Goal: Task Accomplishment & Management: Manage account settings

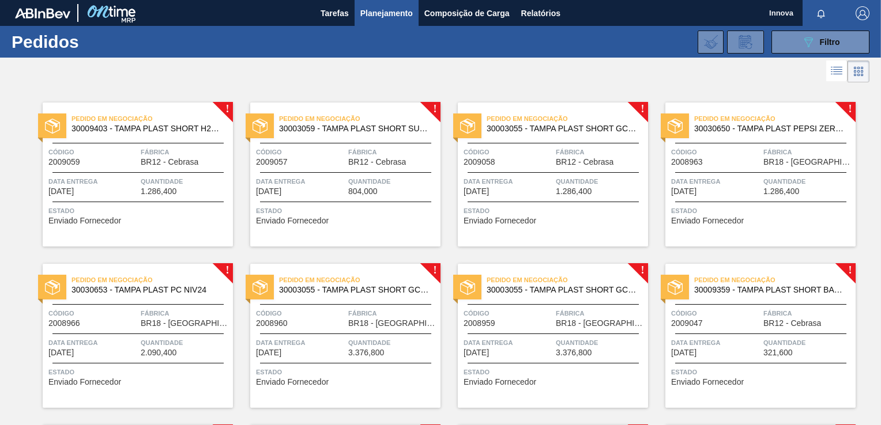
click at [383, 20] on span "Planejamento" at bounding box center [386, 13] width 52 height 14
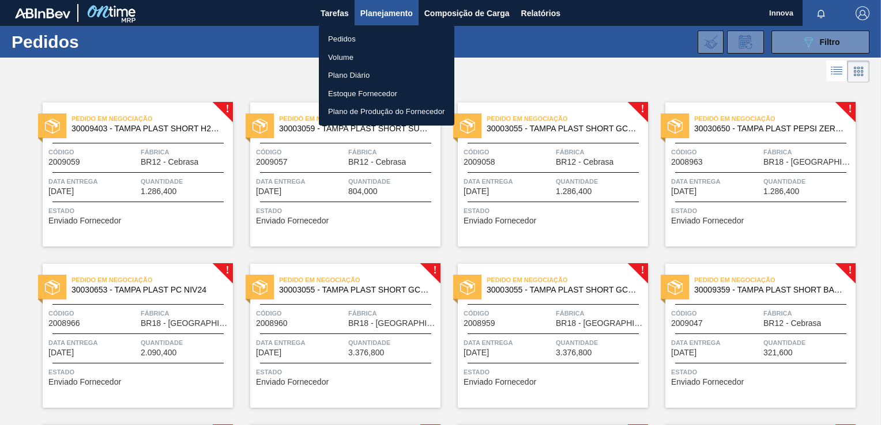
click at [346, 48] on li "Volume" at bounding box center [386, 57] width 135 height 18
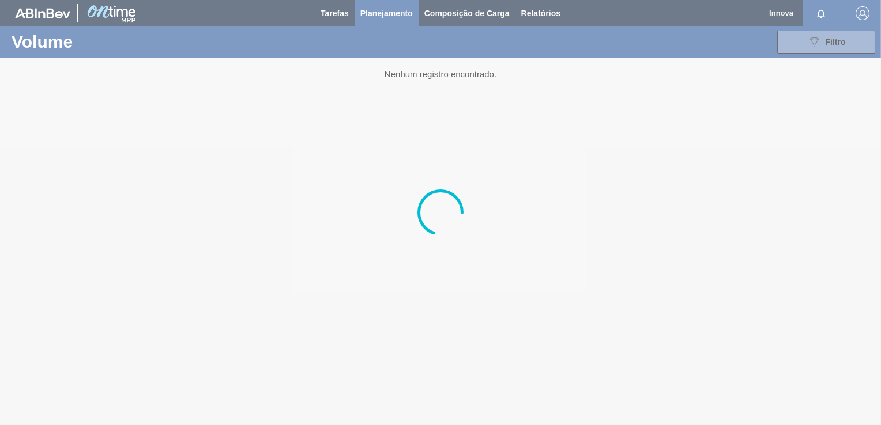
click at [381, 17] on div at bounding box center [440, 212] width 881 height 425
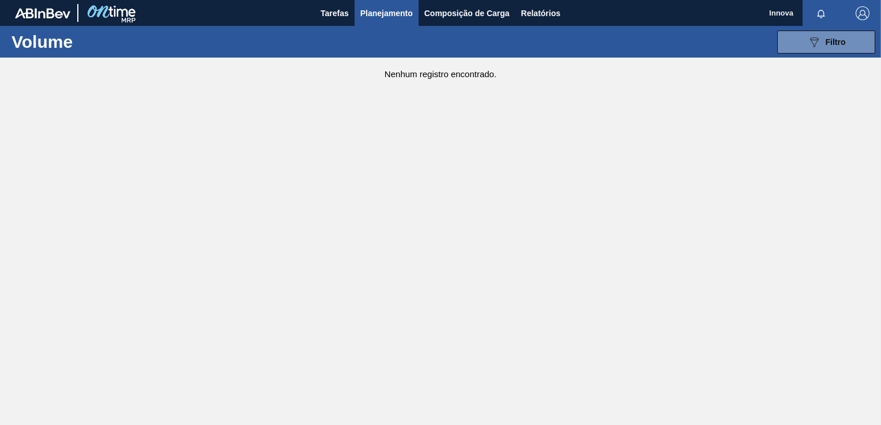
click at [385, 4] on button "Planejamento" at bounding box center [387, 13] width 64 height 26
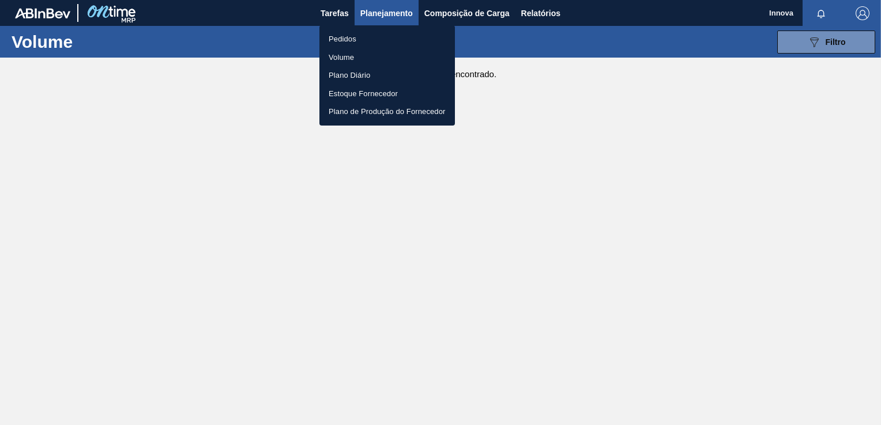
click at [373, 43] on li "Pedidos" at bounding box center [386, 39] width 135 height 18
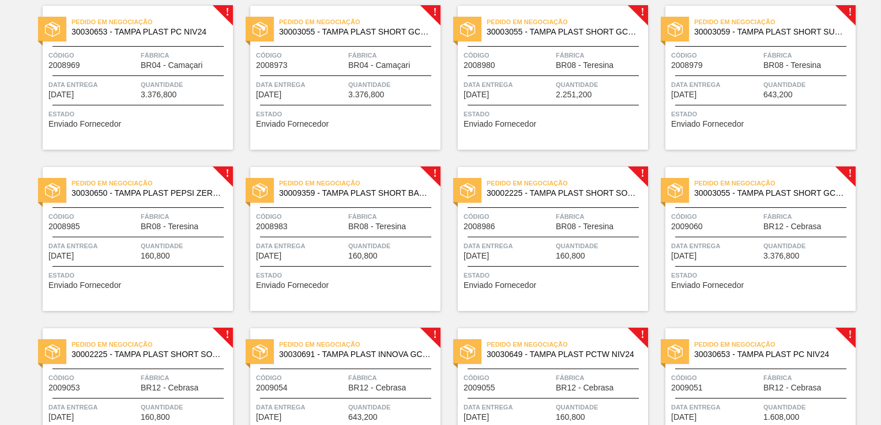
scroll to position [922, 0]
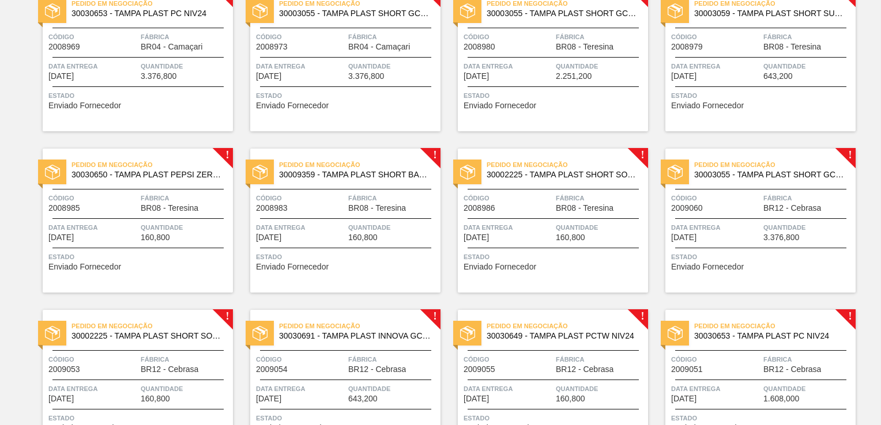
click at [748, 246] on div "Pedido em Negociação 30003055 - TAMPA PLAST SHORT GCA S/ LINER Código 2009060 F…" at bounding box center [760, 221] width 190 height 144
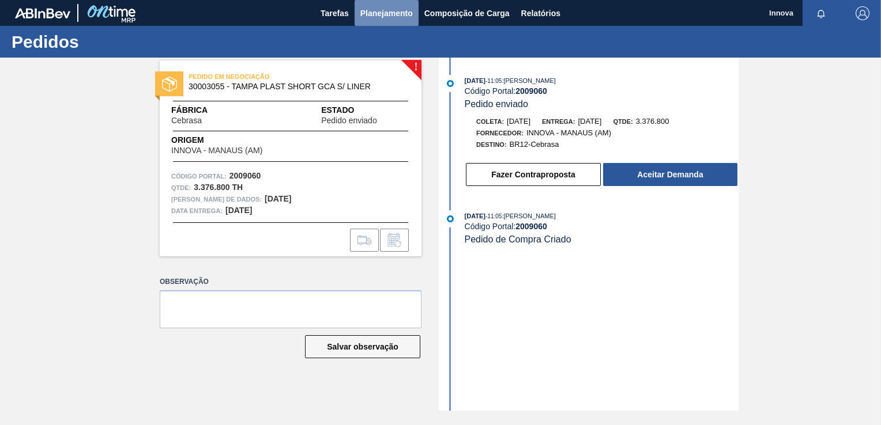
click at [390, 13] on span "Planejamento" at bounding box center [386, 13] width 52 height 14
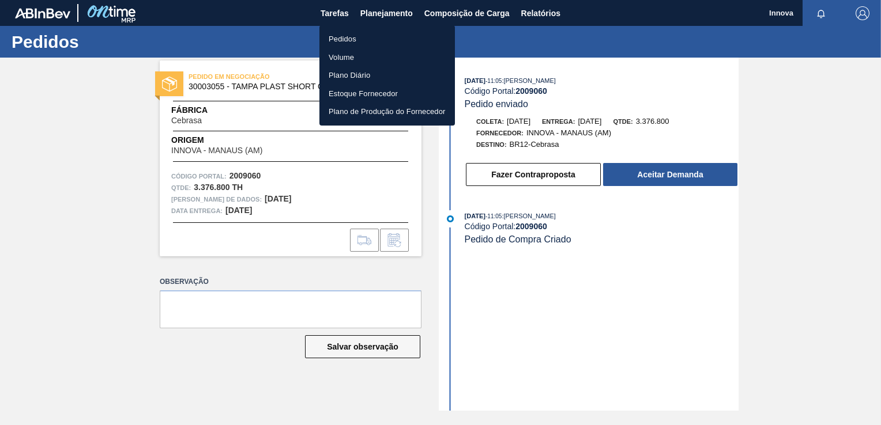
click at [344, 38] on li "Pedidos" at bounding box center [386, 39] width 135 height 18
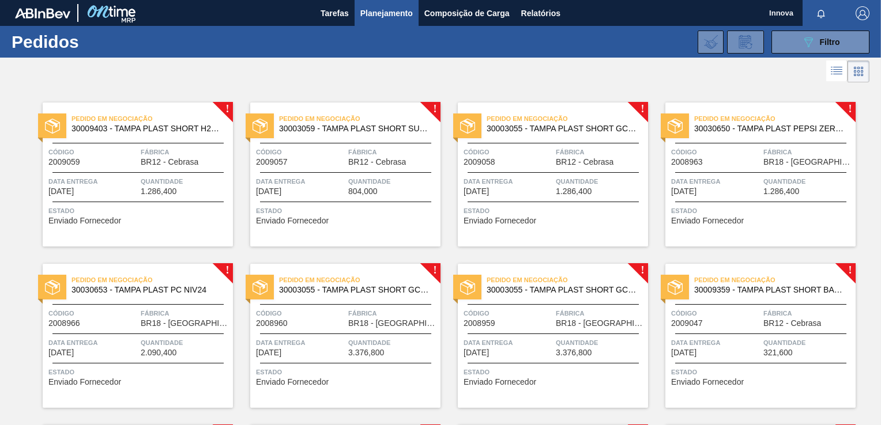
click at [729, 178] on span "Data entrega" at bounding box center [715, 182] width 89 height 12
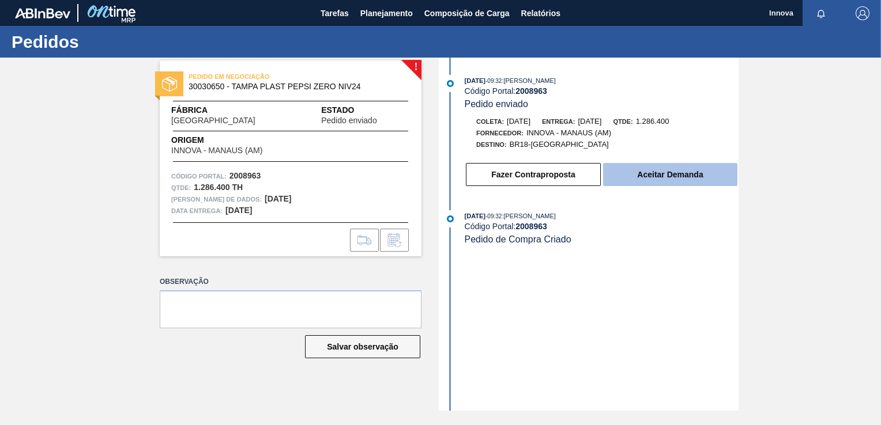
click at [656, 176] on button "Aceitar Demanda" at bounding box center [670, 174] width 134 height 23
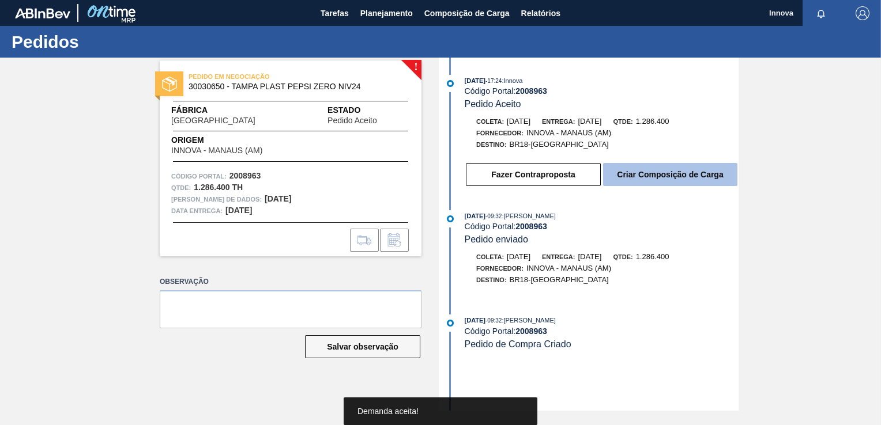
click at [665, 178] on button "Criar Composição de Carga" at bounding box center [670, 174] width 134 height 23
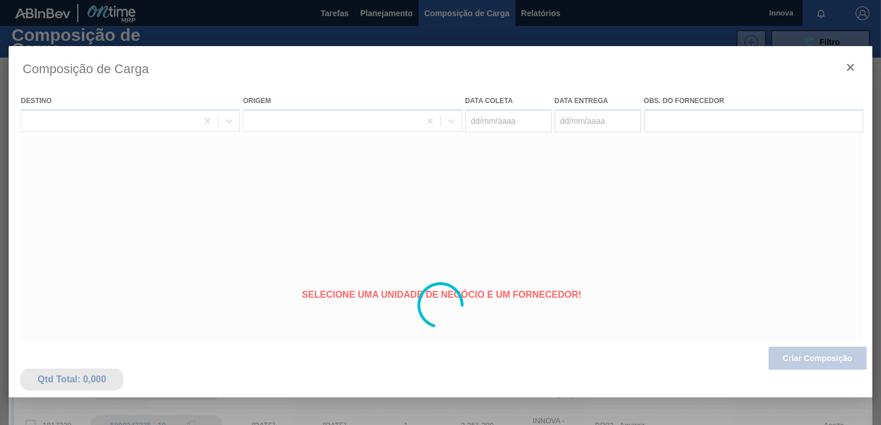
type coleta "[DATE]"
type entrega "[DATE]"
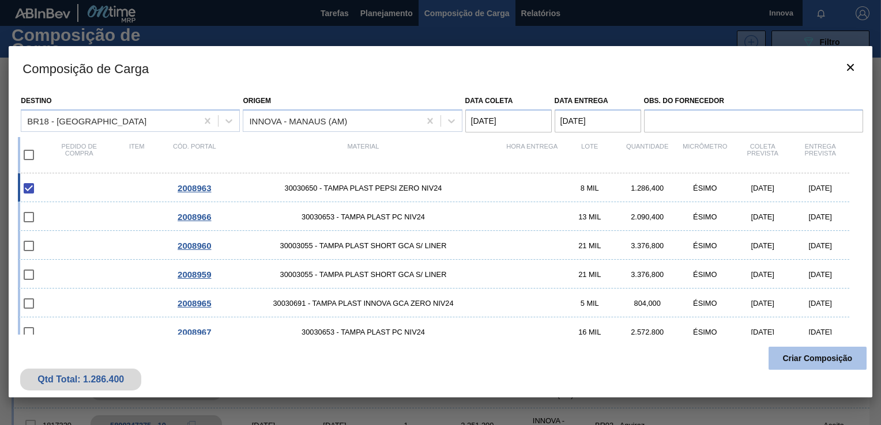
click at [824, 360] on button "Criar Composição" at bounding box center [818, 358] width 98 height 23
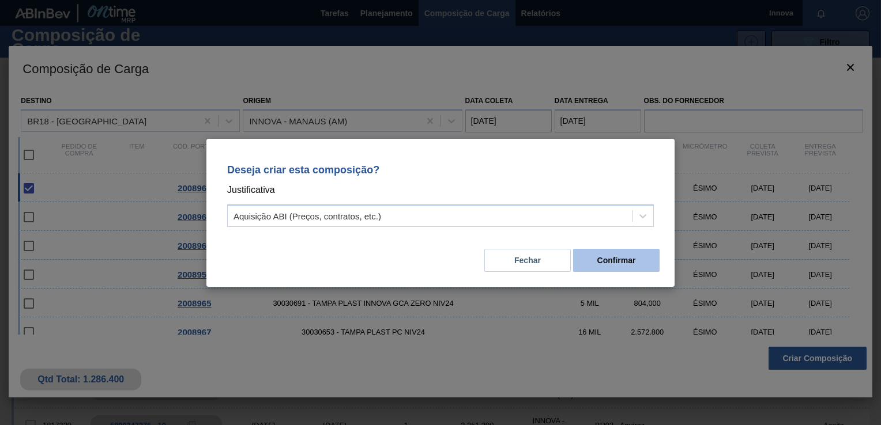
click at [622, 267] on button "Confirmar" at bounding box center [616, 260] width 86 height 23
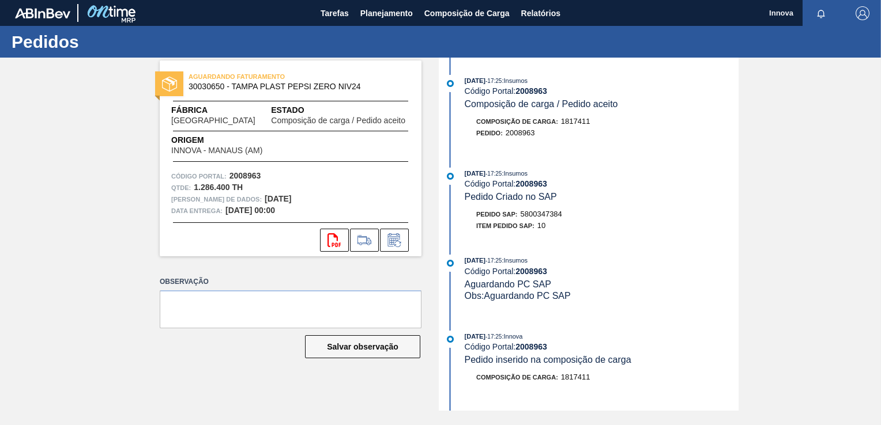
click at [544, 215] on span "5800347384" at bounding box center [542, 214] width 42 height 9
copy span "5800347384"
click at [523, 186] on strong "2008963" at bounding box center [531, 183] width 32 height 9
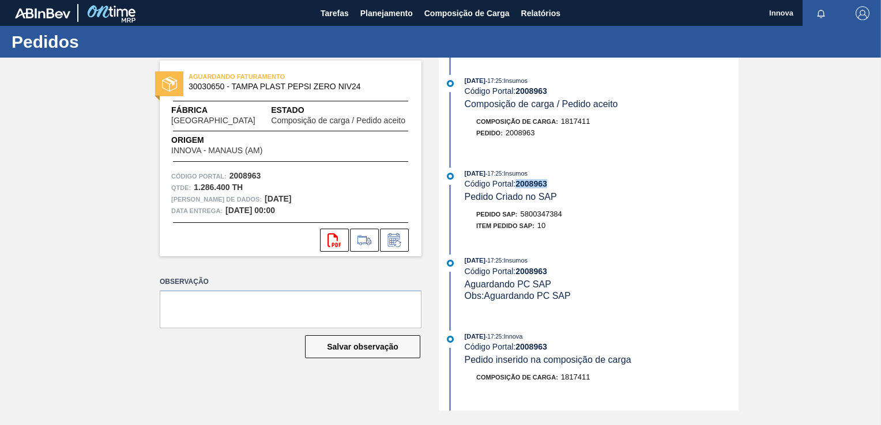
copy strong "2008963"
click at [379, 13] on span "Planejamento" at bounding box center [386, 13] width 52 height 14
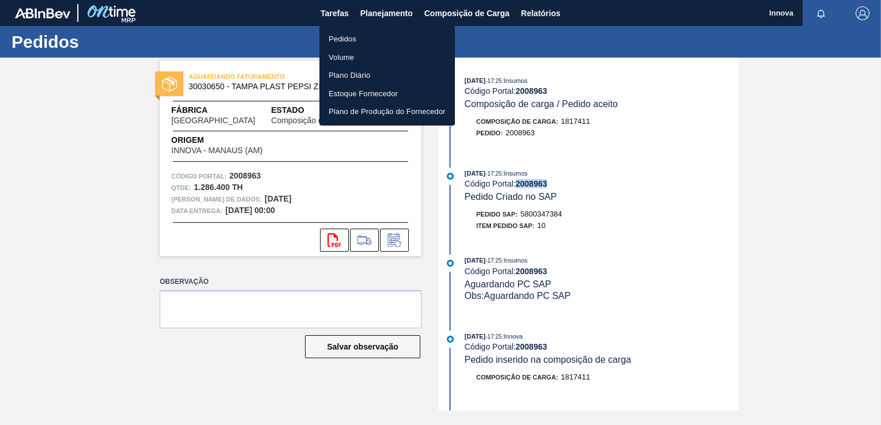
click at [353, 34] on li "Pedidos" at bounding box center [386, 39] width 135 height 18
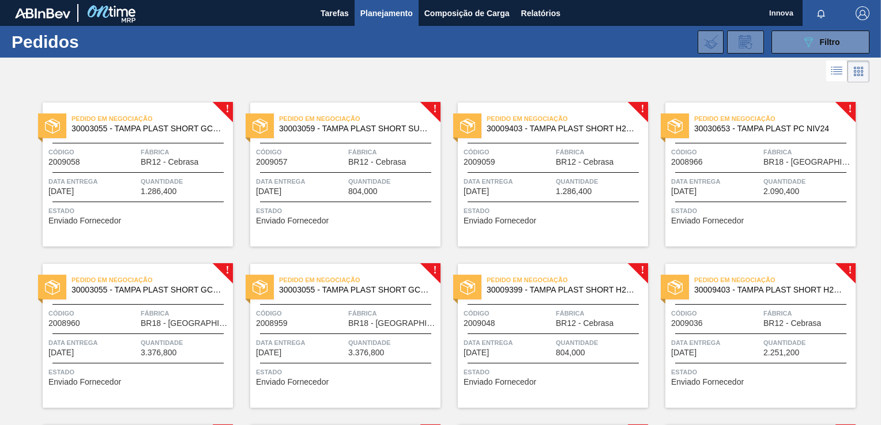
click at [745, 176] on span "Data entrega" at bounding box center [715, 182] width 89 height 12
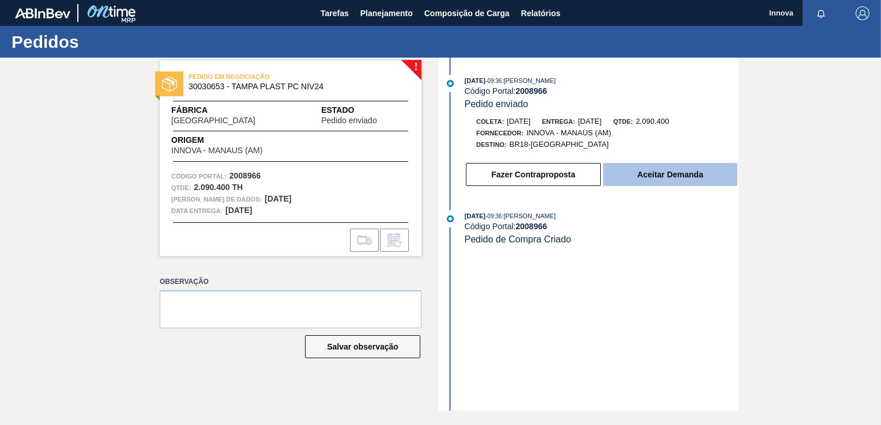
click at [650, 177] on button "Aceitar Demanda" at bounding box center [670, 174] width 134 height 23
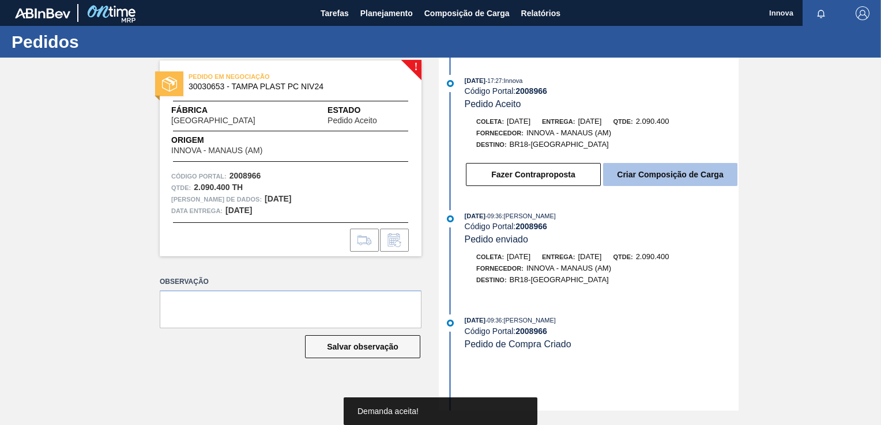
click at [654, 178] on button "Criar Composição de Carga" at bounding box center [670, 174] width 134 height 23
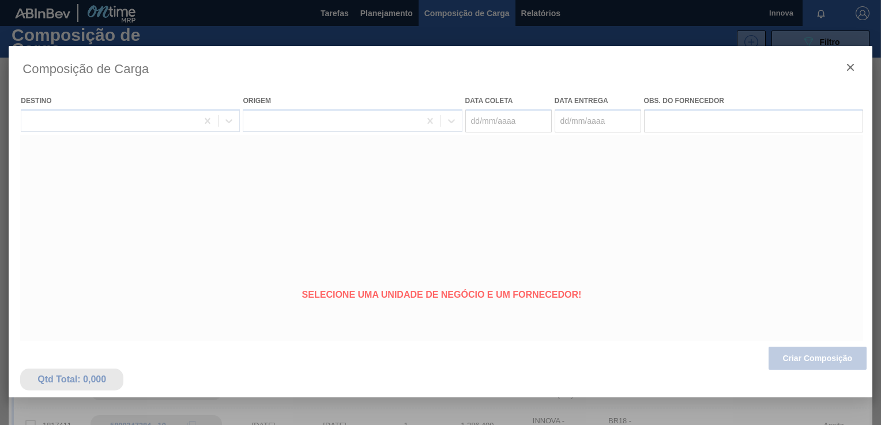
type coleta "[DATE]"
type entrega "18/09/2025"
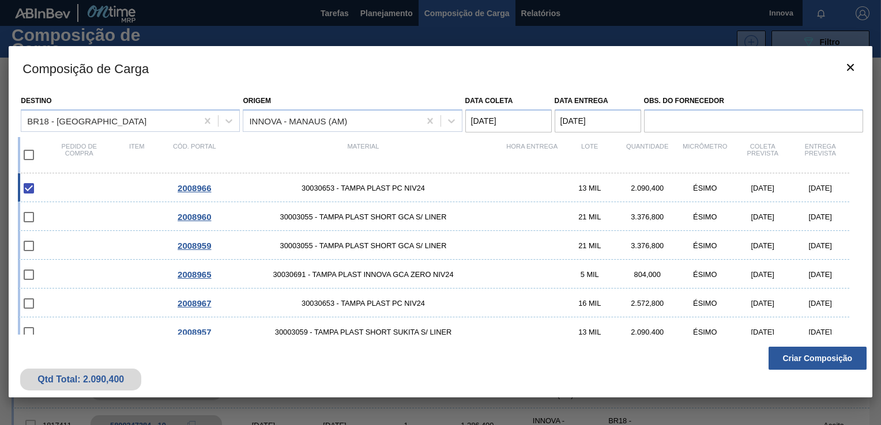
click at [812, 358] on button "Criar Composição" at bounding box center [818, 358] width 98 height 23
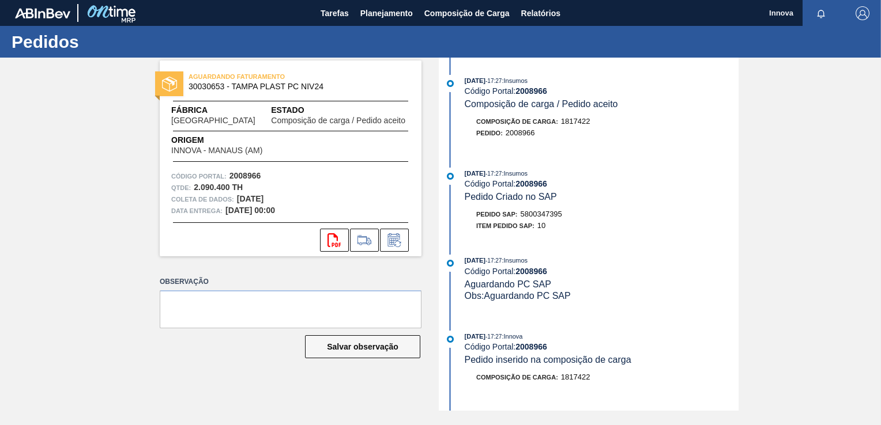
click at [548, 217] on span "5800347395" at bounding box center [542, 214] width 42 height 9
copy span "5800347395"
click at [528, 183] on strong "2008966" at bounding box center [531, 183] width 32 height 9
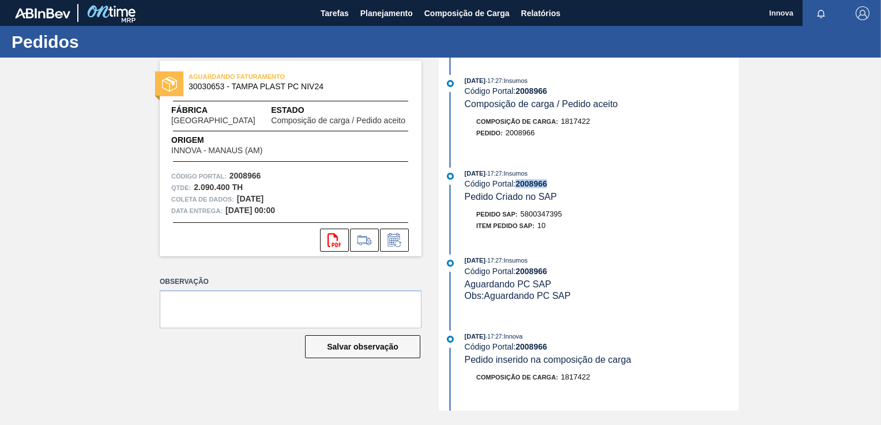
copy strong "2008966"
click at [378, 15] on span "Planejamento" at bounding box center [386, 13] width 52 height 14
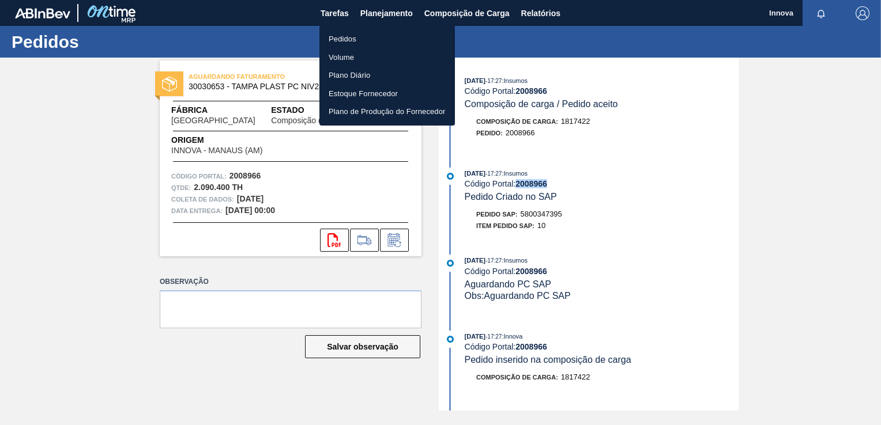
click at [355, 41] on li "Pedidos" at bounding box center [386, 39] width 135 height 18
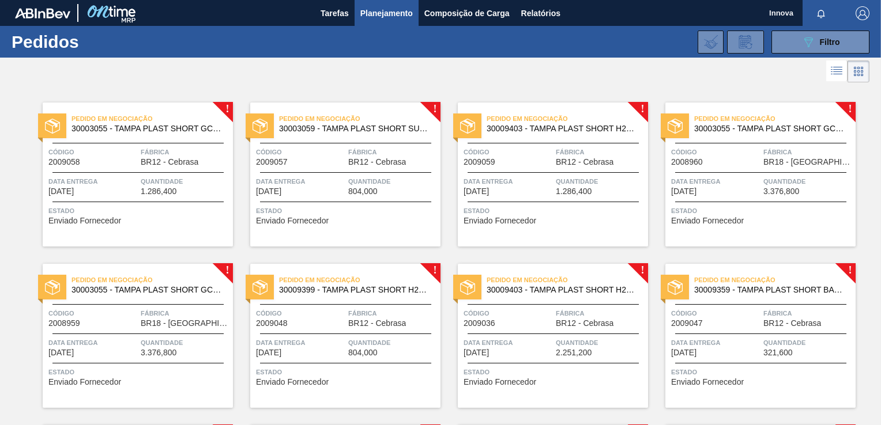
click at [603, 329] on div "Pedido em Negociação 30009403 - TAMPA PLAST SHORT H2OH LIMONETO S/ LINER Código…" at bounding box center [553, 336] width 190 height 144
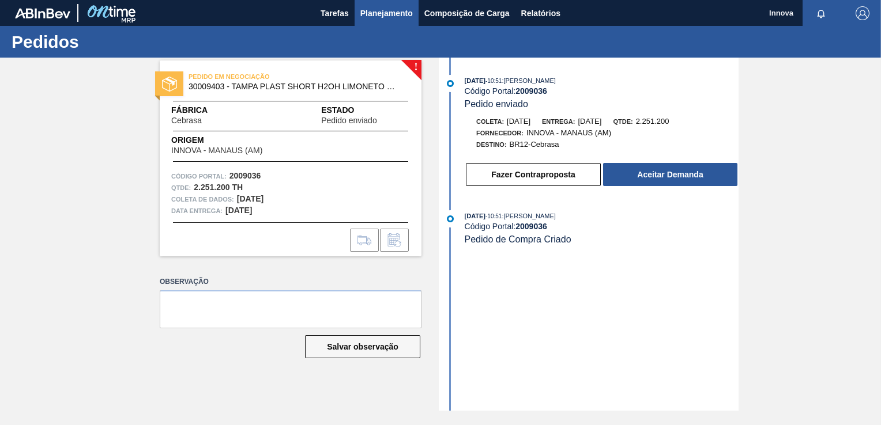
click at [397, 14] on span "Planejamento" at bounding box center [386, 13] width 52 height 14
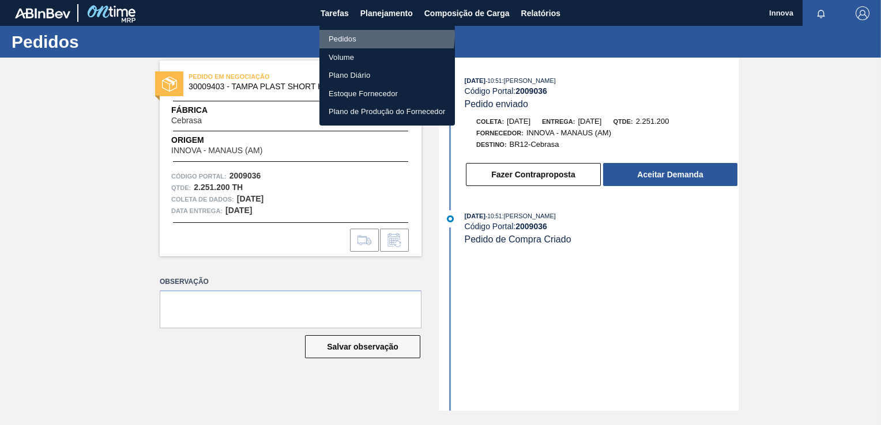
click at [361, 35] on li "Pedidos" at bounding box center [386, 39] width 135 height 18
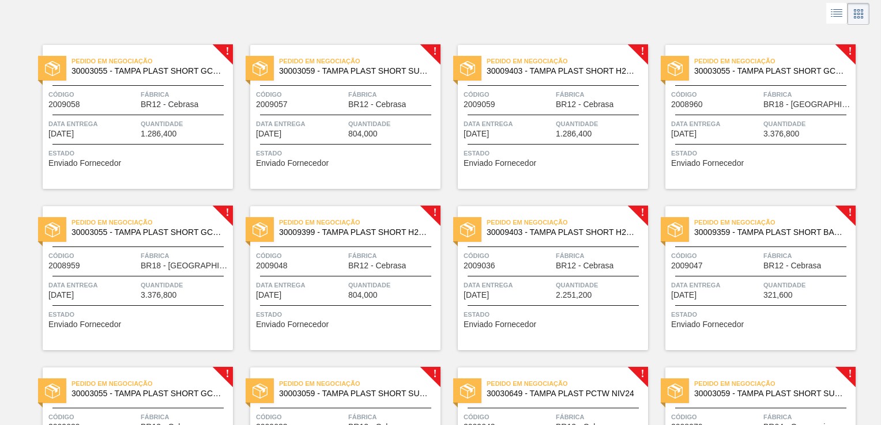
scroll to position [115, 0]
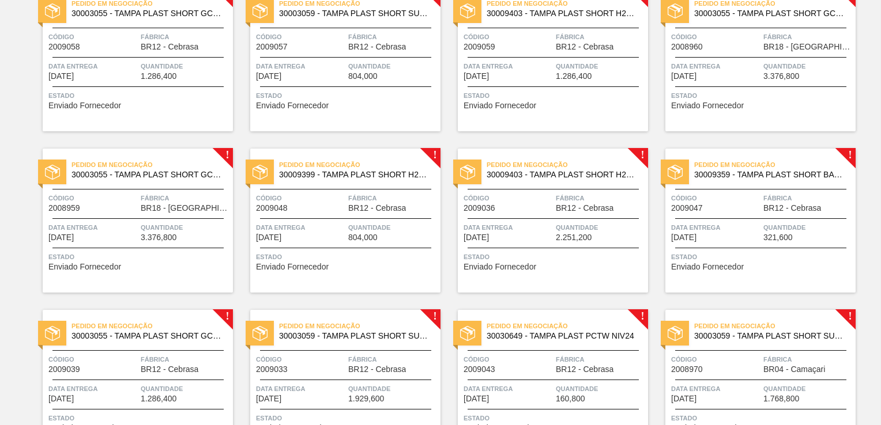
click at [381, 214] on div "Pedido em Negociação 30009399 - TAMPA PLAST SHORT H2OH LIMAO S/ LINER Código 20…" at bounding box center [345, 221] width 190 height 144
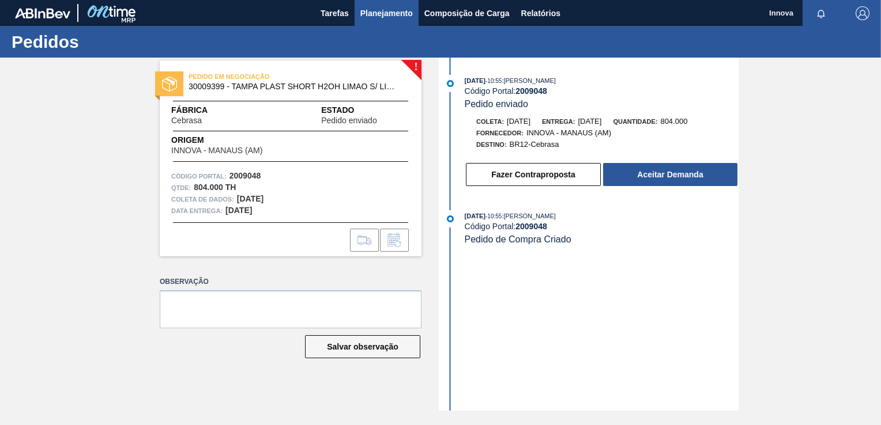
click at [386, 15] on span "Planejamento" at bounding box center [386, 13] width 52 height 14
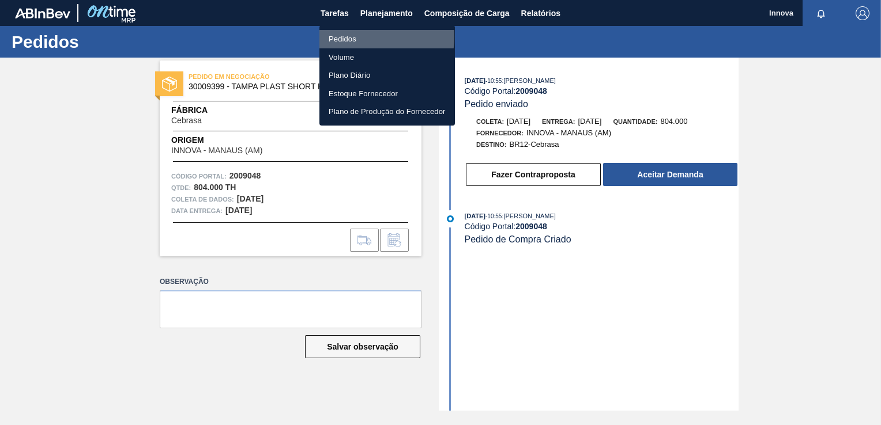
click at [351, 36] on li "Pedidos" at bounding box center [386, 39] width 135 height 18
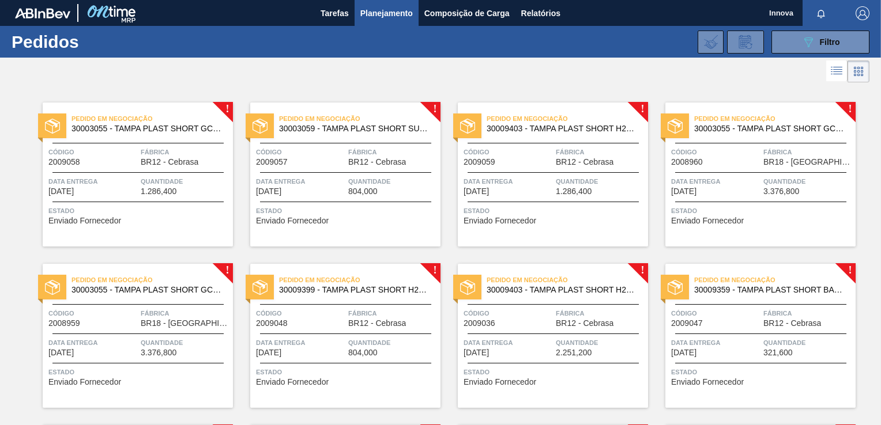
click at [570, 187] on span "1.286,400" at bounding box center [574, 191] width 36 height 9
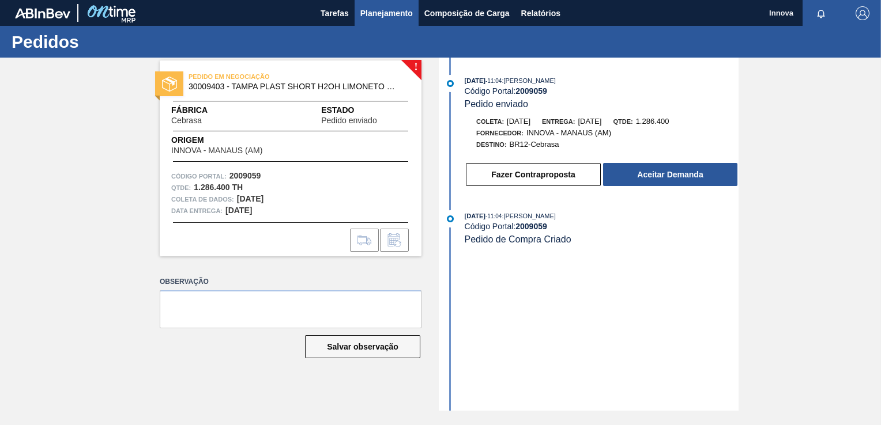
click at [382, 14] on span "Planejamento" at bounding box center [386, 13] width 52 height 14
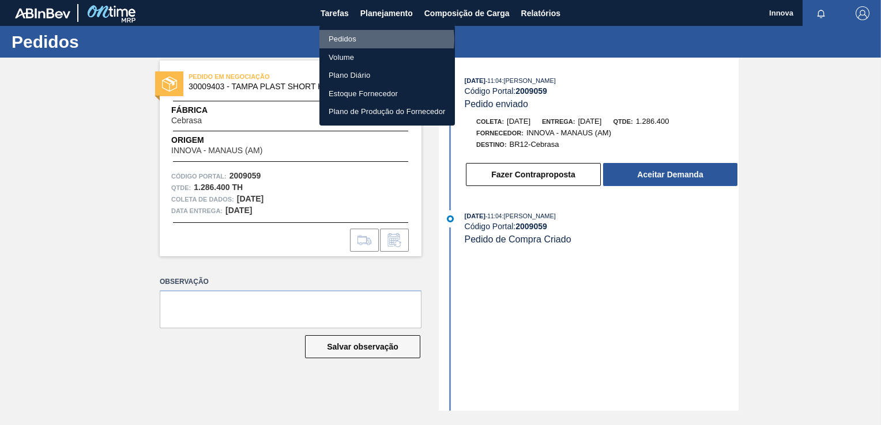
click at [376, 40] on li "Pedidos" at bounding box center [386, 39] width 135 height 18
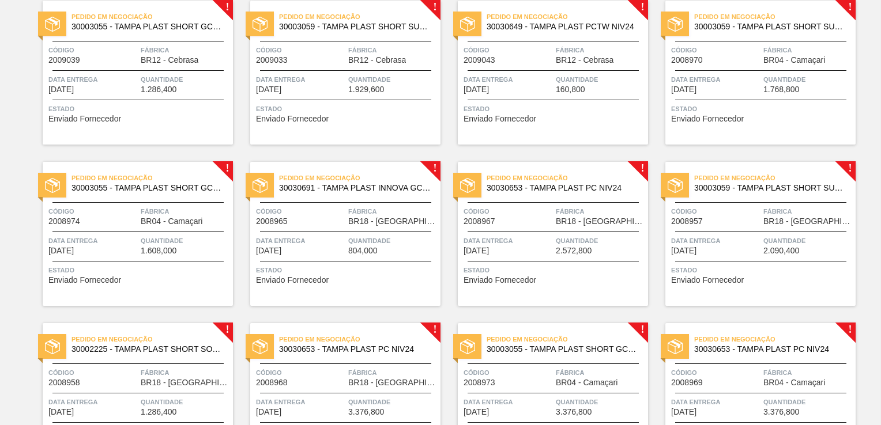
scroll to position [461, 0]
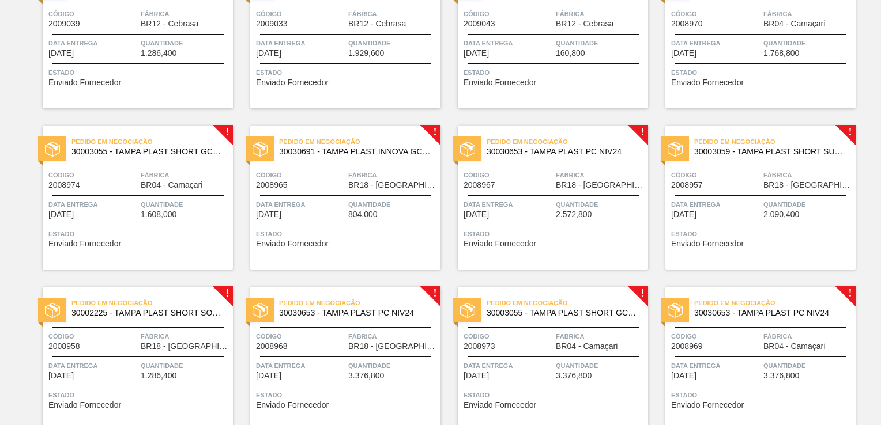
click at [314, 220] on div "Pedido em Negociação 30030691 - TAMPA PLAST INNOVA GCA ZERO NIV24 Código 200896…" at bounding box center [345, 198] width 190 height 144
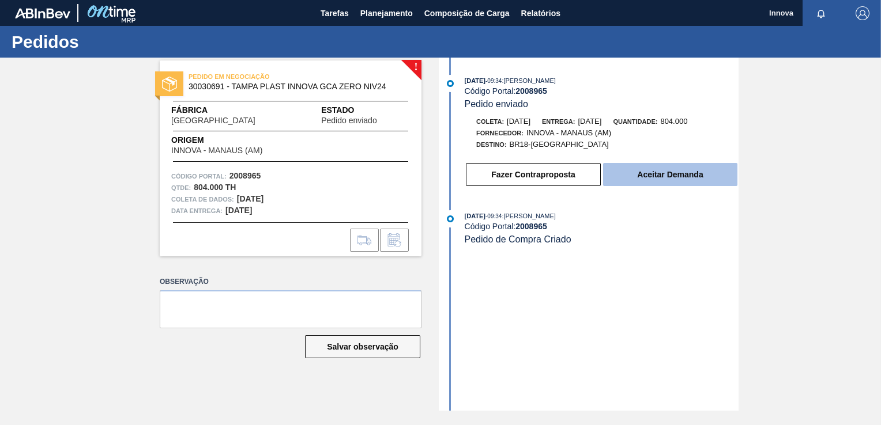
click at [647, 181] on button "Aceitar Demanda" at bounding box center [670, 174] width 134 height 23
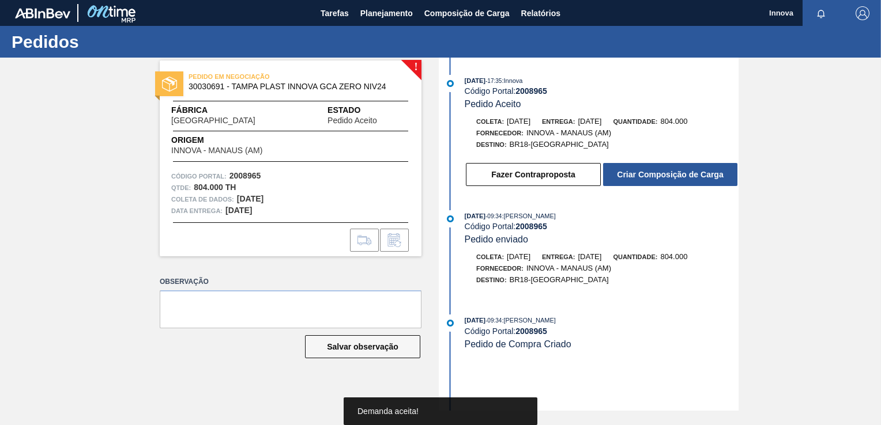
click at [661, 175] on button "Criar Composição de Carga" at bounding box center [670, 174] width 134 height 23
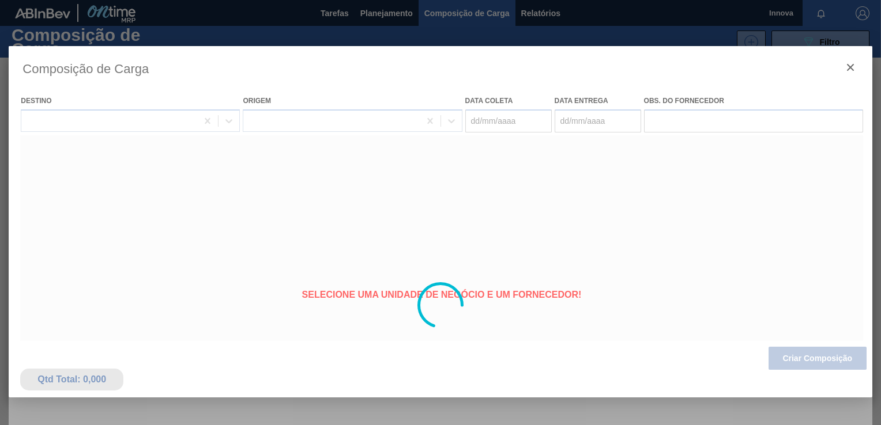
type coleta "[DATE]"
type entrega "[DATE]"
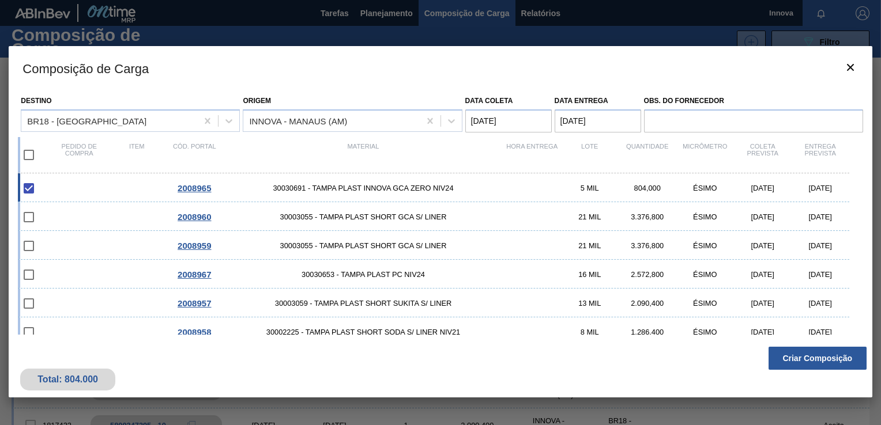
click at [832, 359] on button "Criar Composição" at bounding box center [818, 358] width 98 height 23
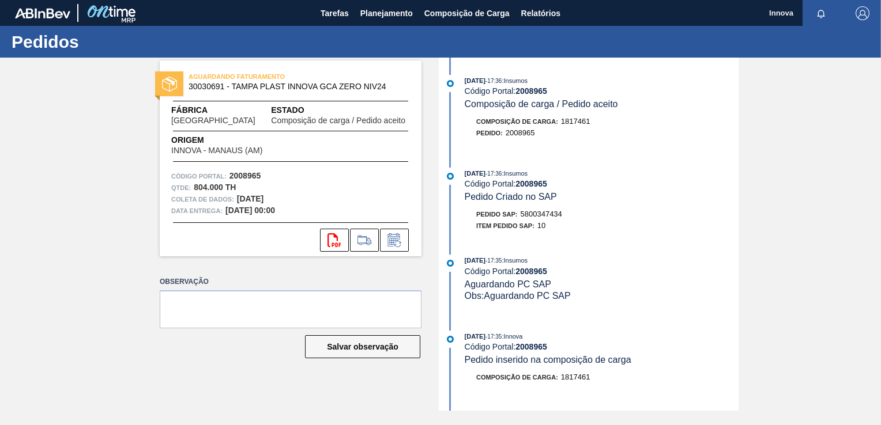
click at [533, 214] on span "5800347434" at bounding box center [542, 214] width 42 height 9
copy span "5800347434"
click at [523, 186] on strong "2008965" at bounding box center [531, 183] width 32 height 9
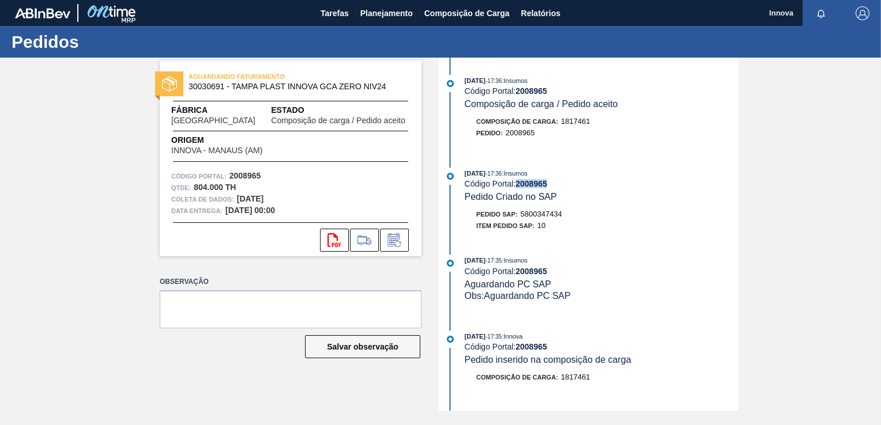
copy strong "2008965"
click at [378, 18] on span "Planejamento" at bounding box center [386, 13] width 52 height 14
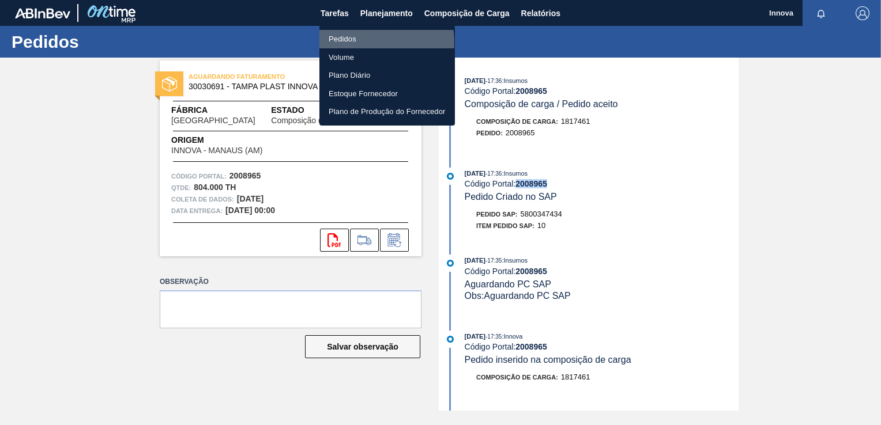
click at [360, 42] on li "Pedidos" at bounding box center [386, 39] width 135 height 18
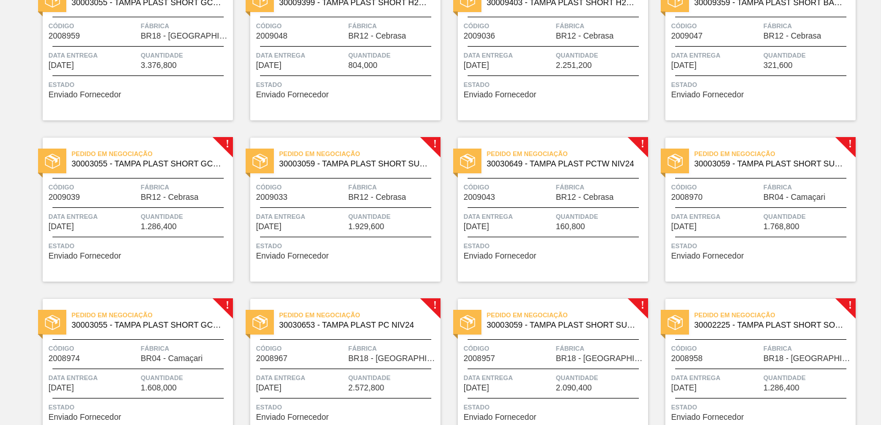
scroll to position [346, 0]
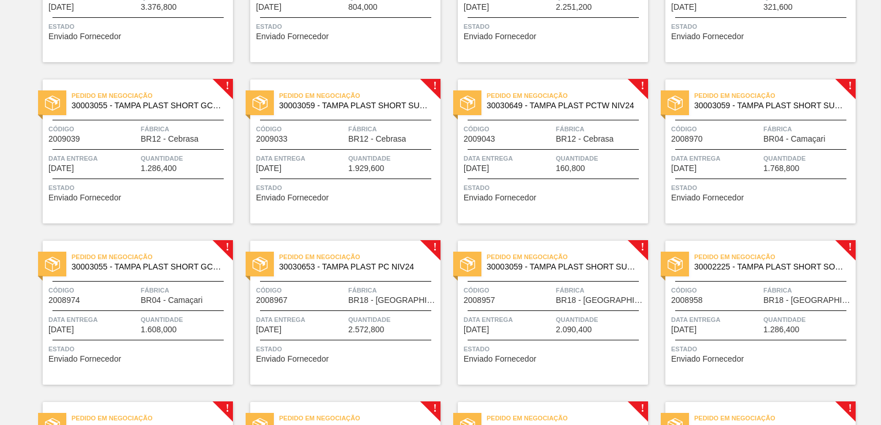
click at [323, 312] on div "Pedido em Negociação 30030653 - TAMPA PLAST PC NIV24 Código 2008967 Fábrica BR1…" at bounding box center [345, 313] width 190 height 144
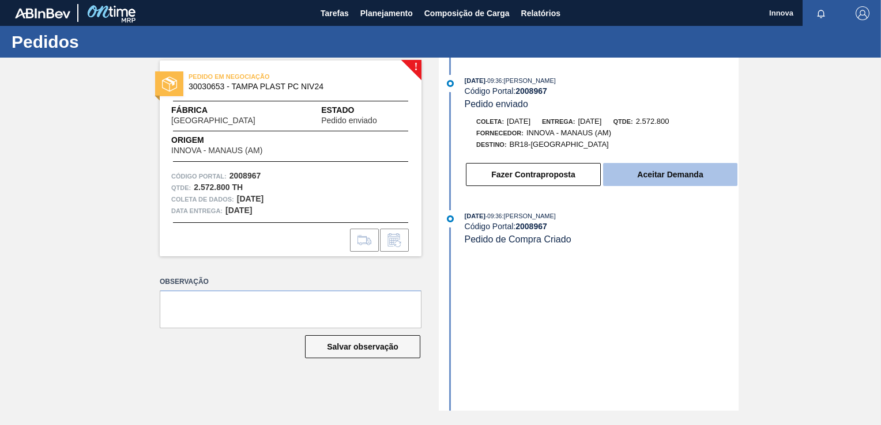
click at [651, 176] on button "Aceitar Demanda" at bounding box center [670, 174] width 134 height 23
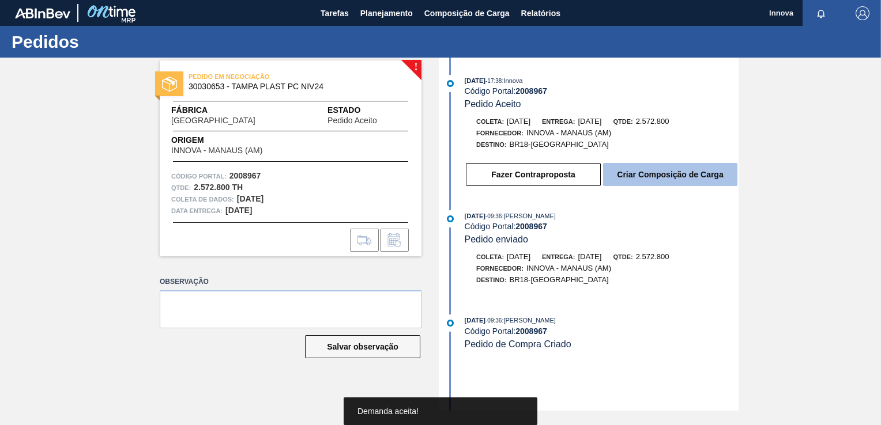
click at [660, 175] on button "Criar Composição de Carga" at bounding box center [670, 174] width 134 height 23
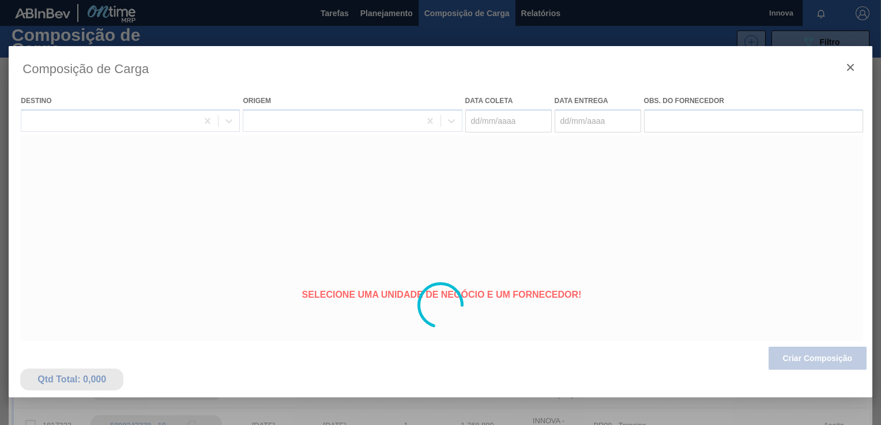
type coleta "[DATE]"
type entrega "[DATE]"
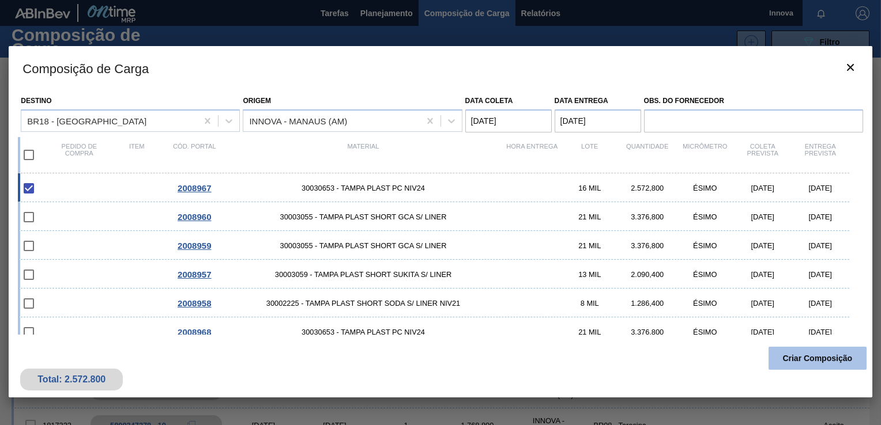
click at [809, 357] on button "Criar Composição" at bounding box center [818, 358] width 98 height 23
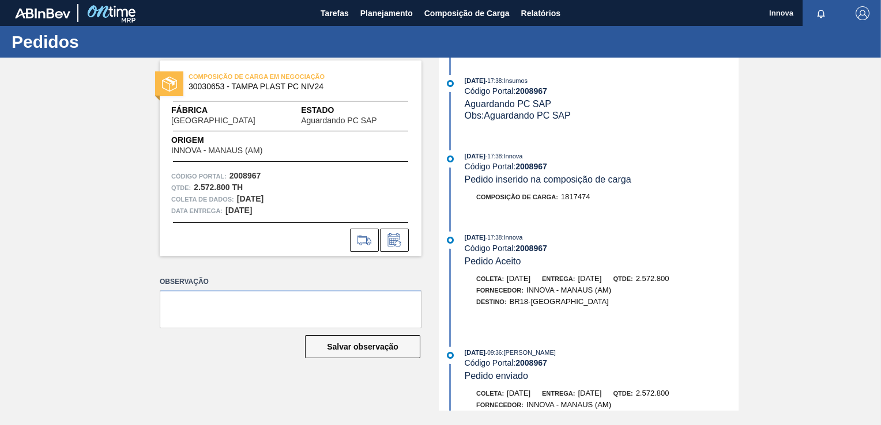
click at [526, 163] on strong "2008967" at bounding box center [531, 166] width 32 height 9
click at [526, 167] on strong "2008967" at bounding box center [531, 166] width 32 height 9
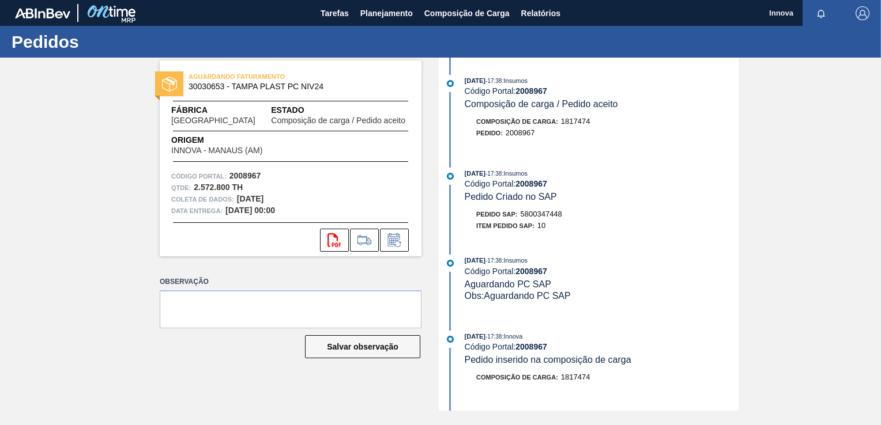
click at [541, 213] on span "5800347448" at bounding box center [542, 214] width 42 height 9
copy span "5800347448"
click at [533, 187] on strong "2008967" at bounding box center [531, 183] width 32 height 9
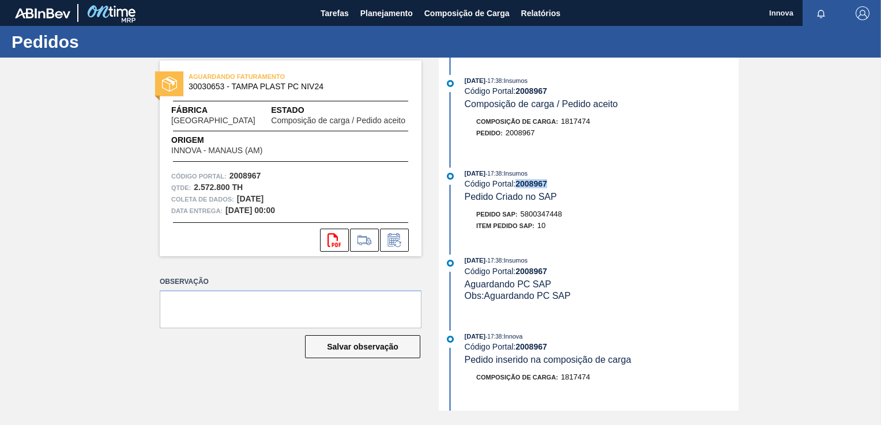
click at [533, 187] on strong "2008967" at bounding box center [531, 183] width 32 height 9
copy strong "2008967"
click at [397, 10] on span "Planejamento" at bounding box center [386, 13] width 52 height 14
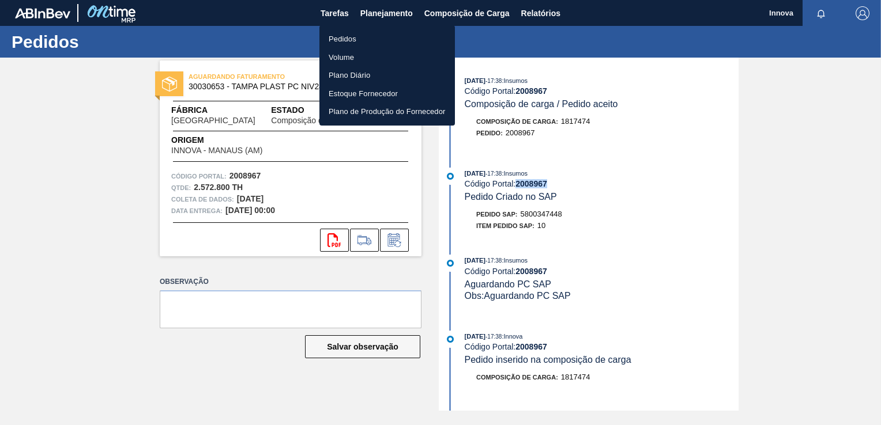
click at [344, 39] on li "Pedidos" at bounding box center [386, 39] width 135 height 18
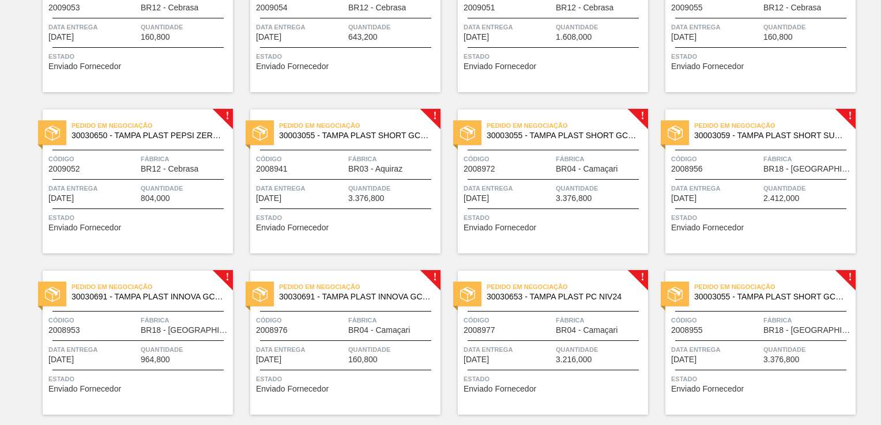
scroll to position [1143, 0]
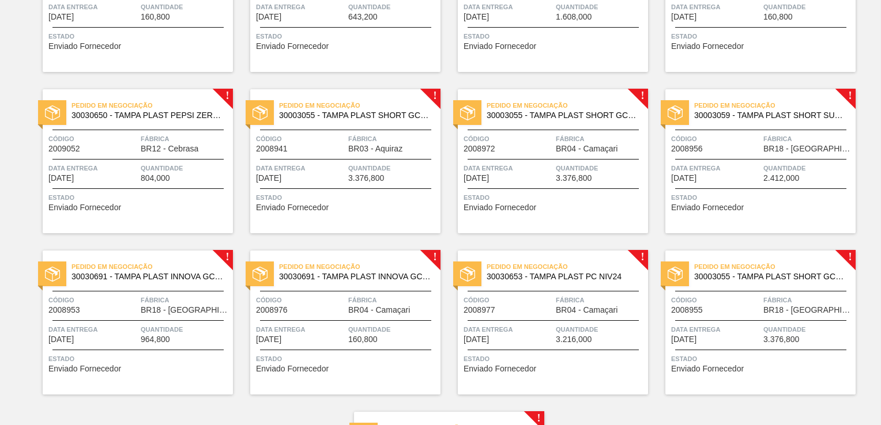
click at [738, 178] on div "Data entrega 21/10/2025" at bounding box center [715, 173] width 89 height 20
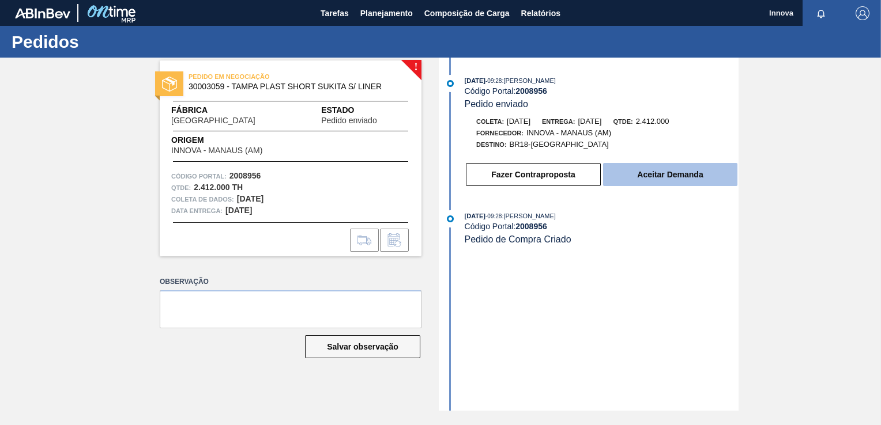
click at [647, 183] on button "Aceitar Demanda" at bounding box center [670, 174] width 134 height 23
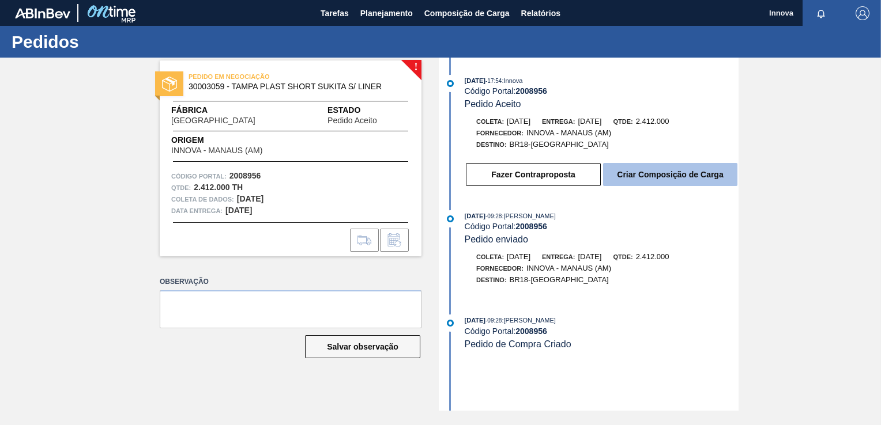
click at [635, 176] on button "Criar Composição de Carga" at bounding box center [670, 174] width 134 height 23
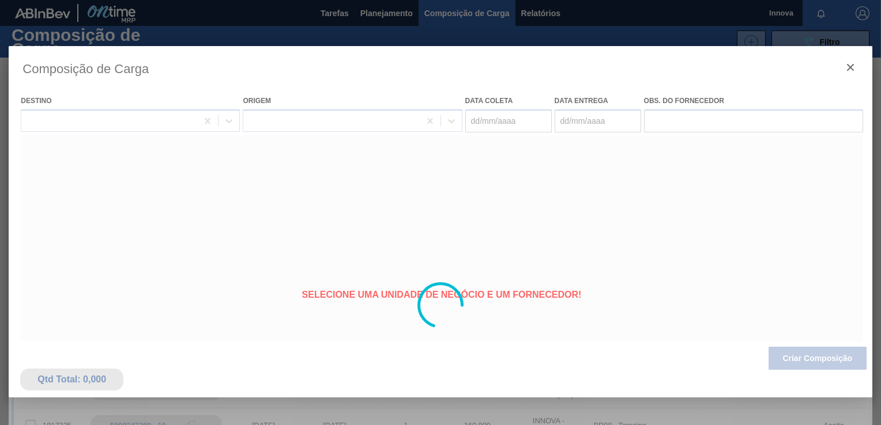
type coleta "[DATE]"
type entrega "[DATE]"
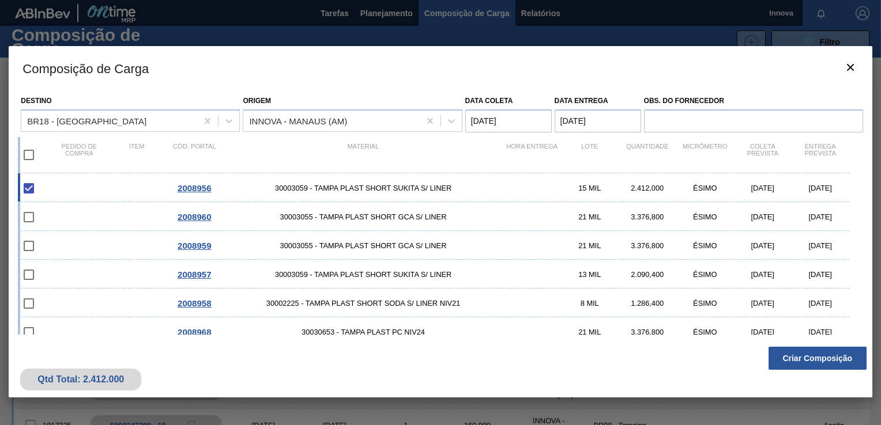
click at [809, 359] on button "Criar Composição" at bounding box center [818, 358] width 98 height 23
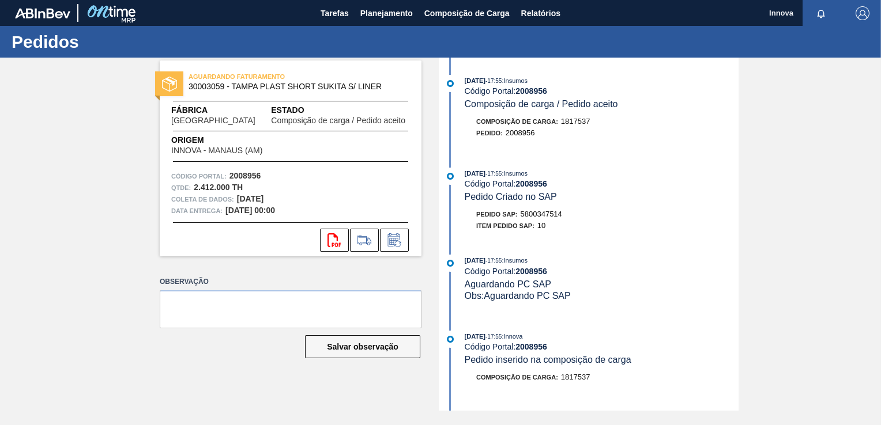
click at [531, 214] on span "5800347514" at bounding box center [542, 214] width 42 height 9
copy span "5800347514"
click at [541, 185] on strong "2008956" at bounding box center [531, 183] width 32 height 9
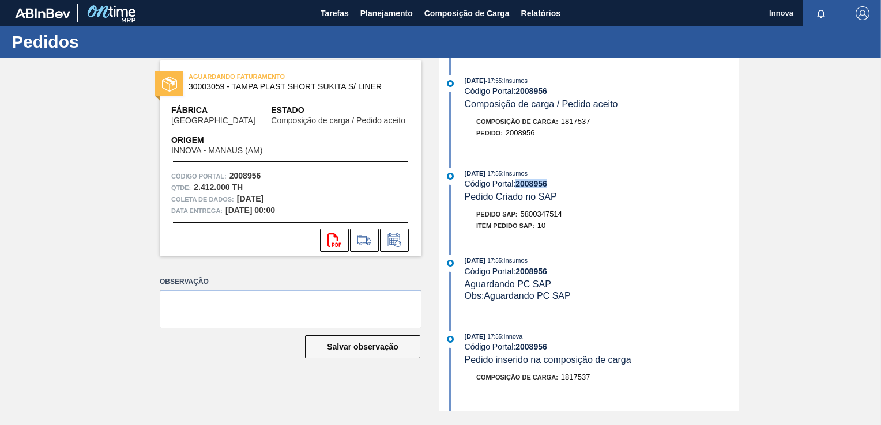
copy strong "2008956"
click at [387, 12] on span "Planejamento" at bounding box center [386, 13] width 52 height 14
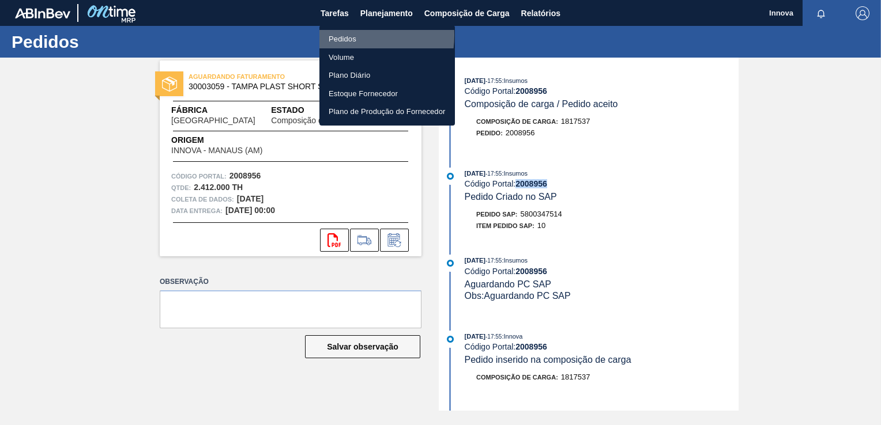
click at [341, 35] on li "Pedidos" at bounding box center [386, 39] width 135 height 18
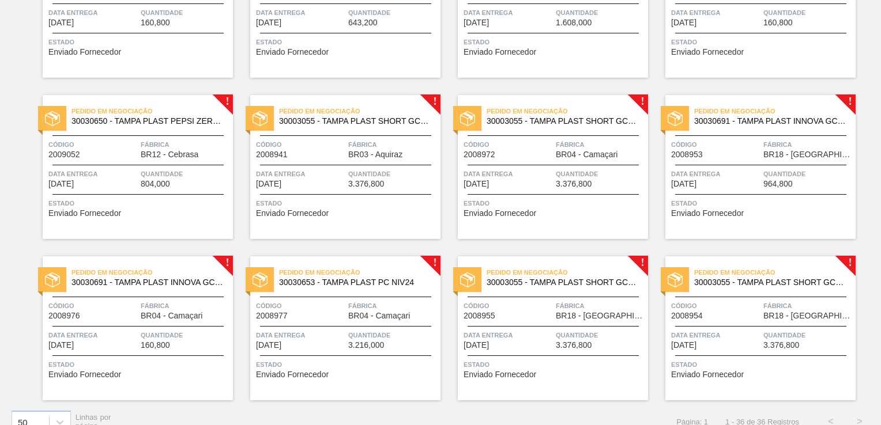
scroll to position [1155, 0]
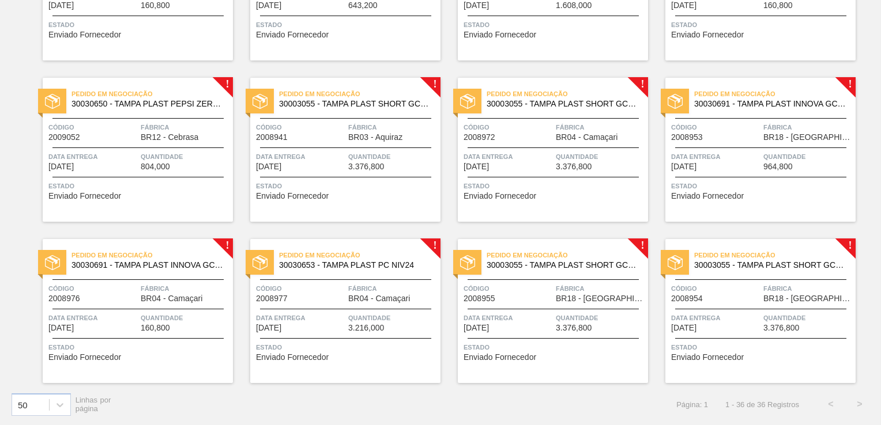
click at [737, 133] on div "Código 2008953" at bounding box center [715, 132] width 89 height 20
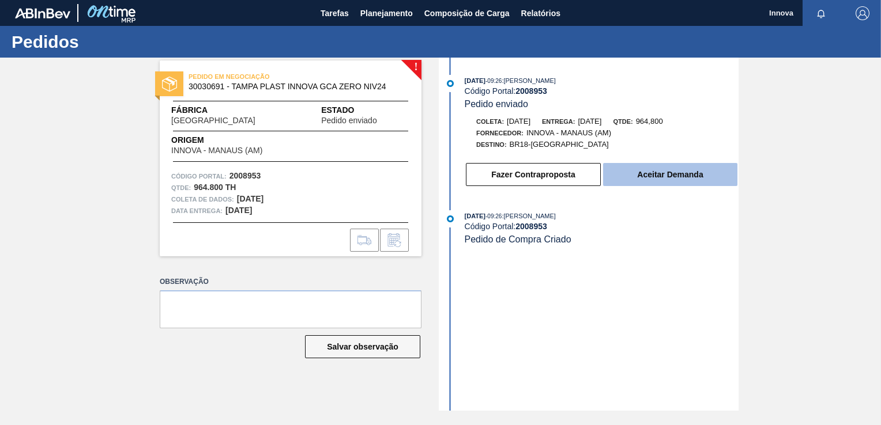
click at [677, 168] on button "Aceitar Demanda" at bounding box center [670, 174] width 134 height 23
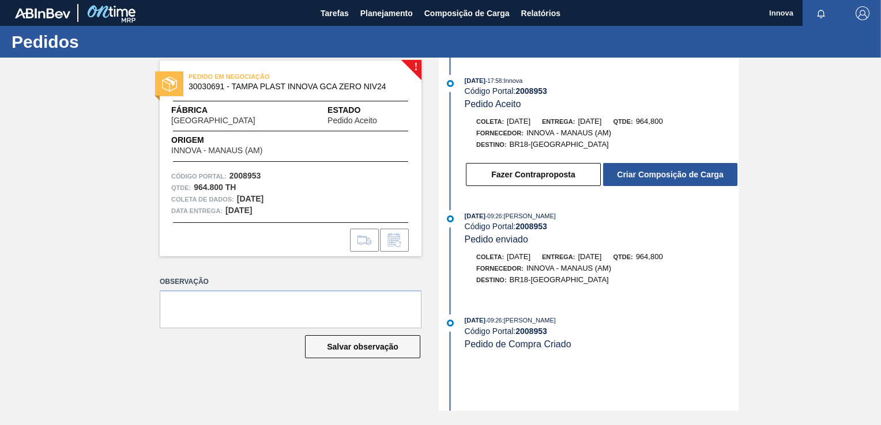
click at [678, 176] on button "Criar Composição de Carga" at bounding box center [670, 174] width 134 height 23
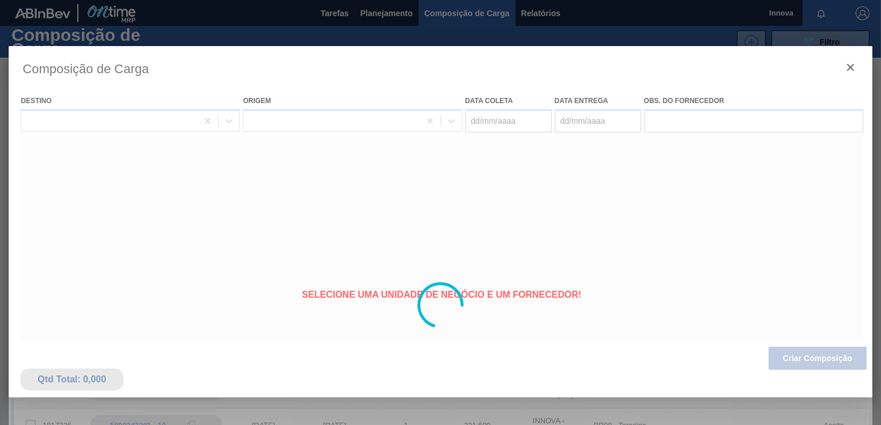
type coleta "[DATE]"
type entrega "[DATE]"
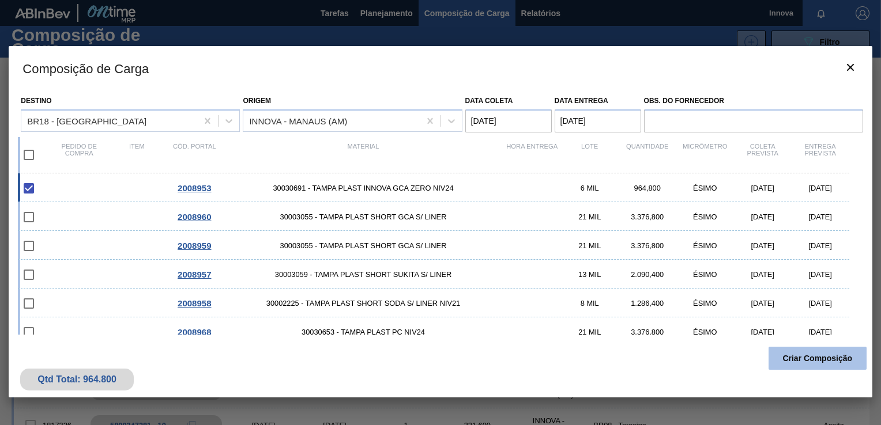
click at [819, 357] on button "Criar Composição" at bounding box center [818, 358] width 98 height 23
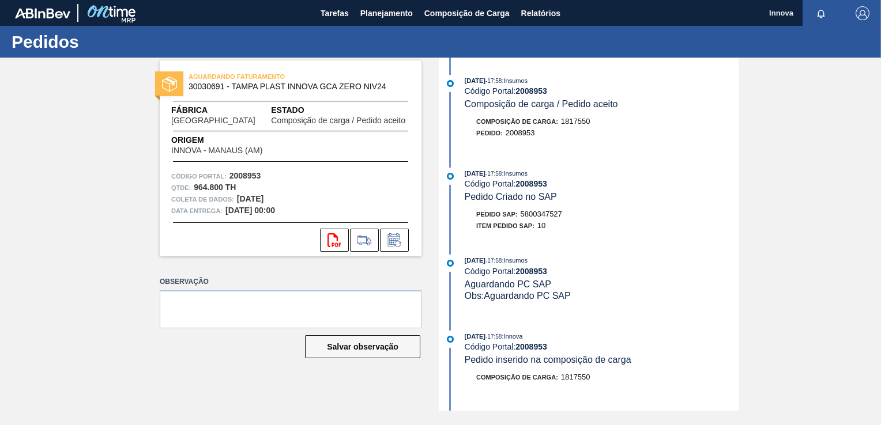
click at [540, 219] on span "5800347527" at bounding box center [542, 214] width 42 height 9
copy span "5800347527"
click at [544, 185] on strong "2008953" at bounding box center [531, 183] width 32 height 9
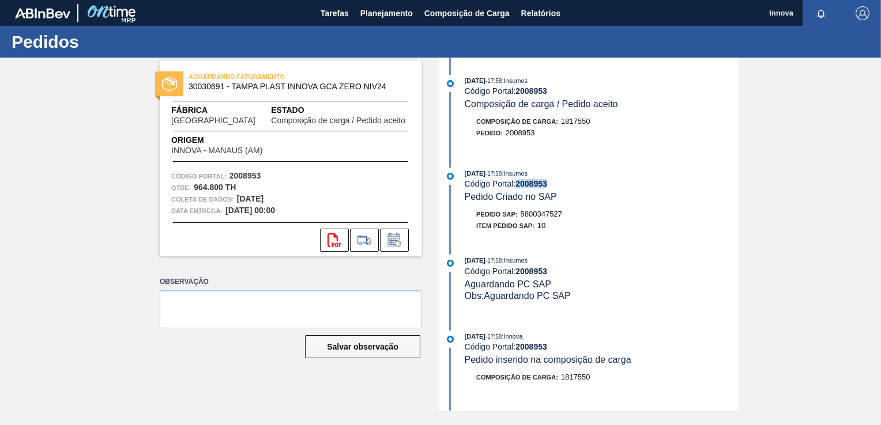
copy strong "2008953"
click at [689, 179] on div "[DATE] 17:58 : Insumos" at bounding box center [602, 174] width 274 height 12
click at [375, 16] on span "Planejamento" at bounding box center [386, 13] width 52 height 14
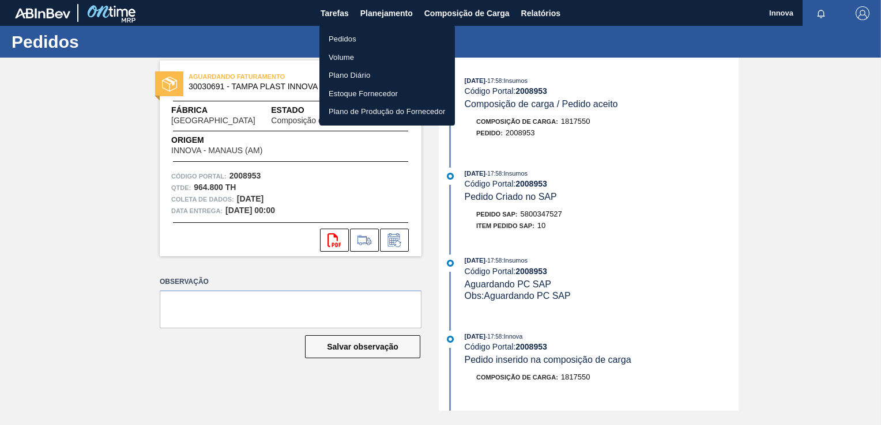
click at [345, 38] on li "Pedidos" at bounding box center [386, 39] width 135 height 18
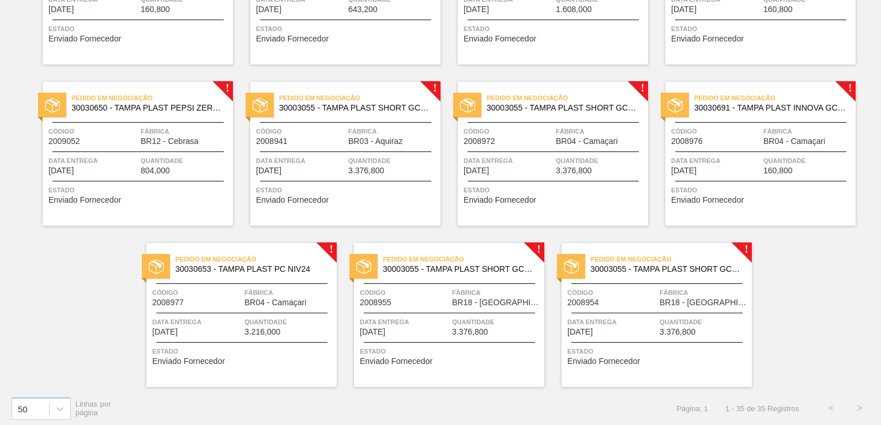
scroll to position [1155, 0]
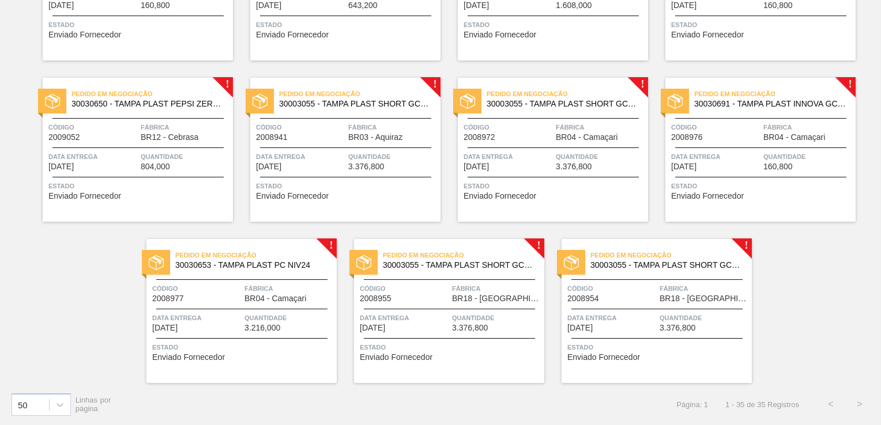
click at [436, 303] on div "Código 2008955" at bounding box center [404, 293] width 89 height 20
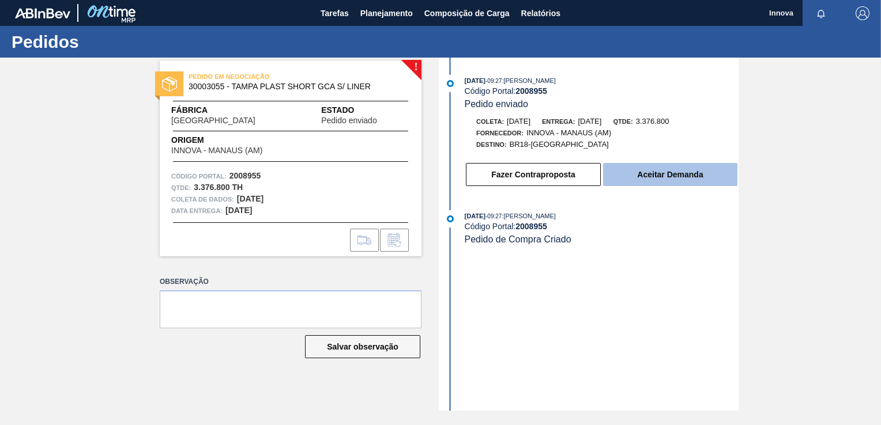
click at [648, 174] on button "Aceitar Demanda" at bounding box center [670, 174] width 134 height 23
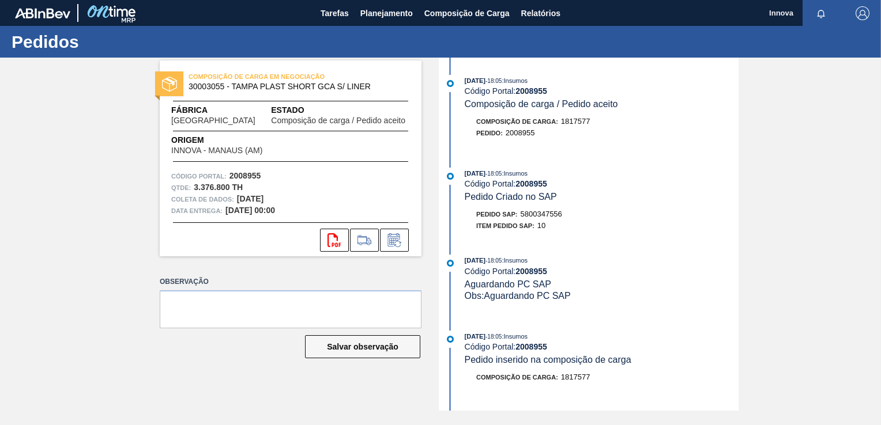
click at [560, 217] on span "5800347556" at bounding box center [542, 214] width 42 height 9
copy span "5800347556"
click at [532, 182] on strong "2008955" at bounding box center [531, 183] width 32 height 9
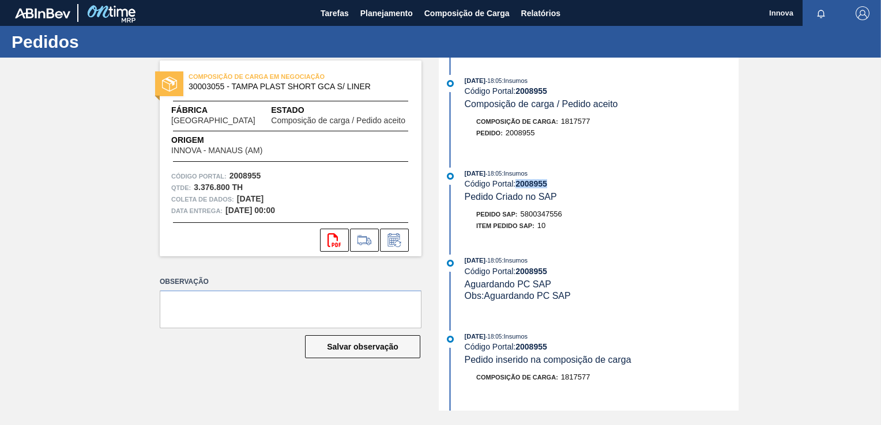
copy strong "2008955"
click at [385, 10] on span "Planejamento" at bounding box center [386, 13] width 52 height 14
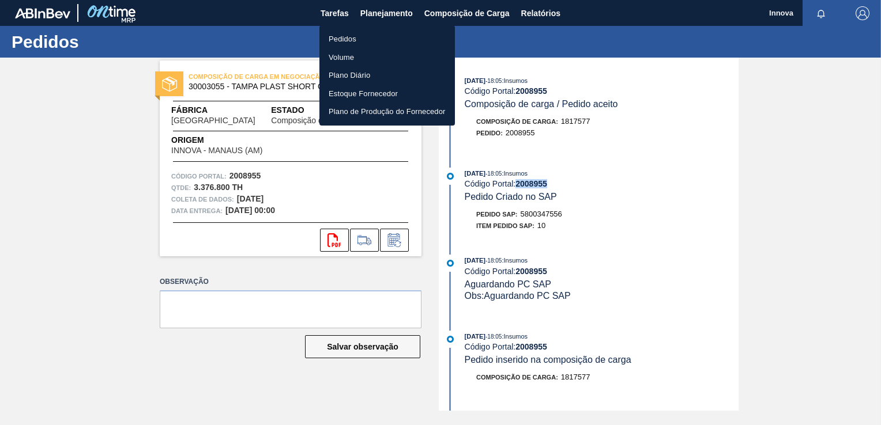
click at [346, 35] on li "Pedidos" at bounding box center [386, 39] width 135 height 18
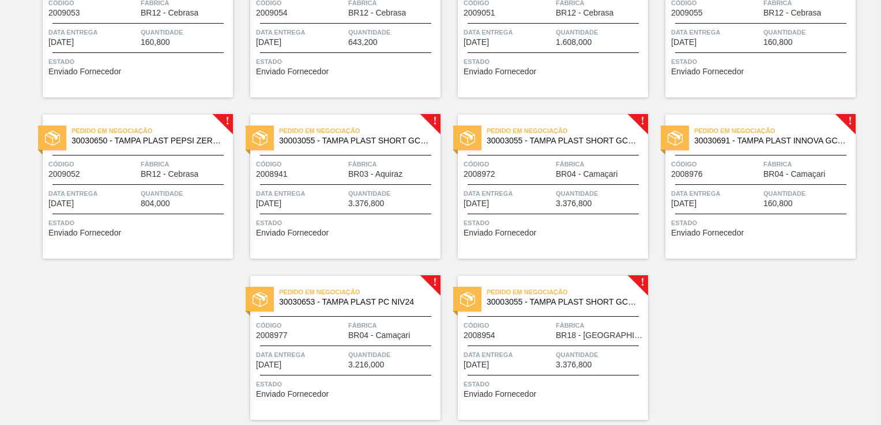
scroll to position [1155, 0]
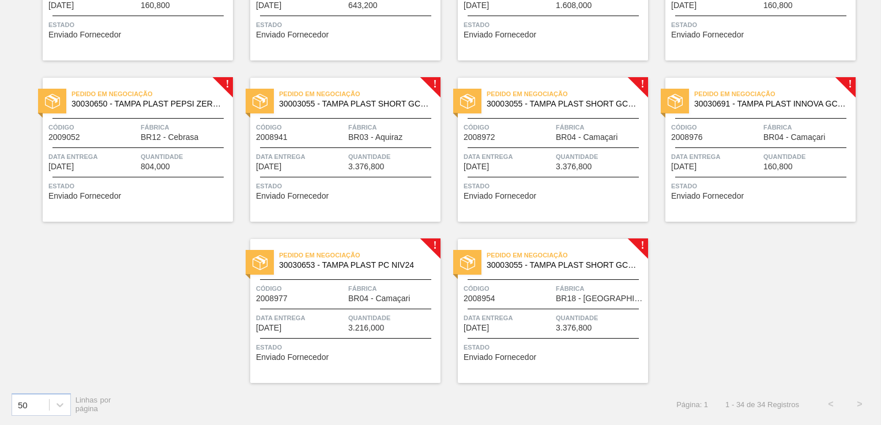
click at [526, 299] on div "Código 2008954" at bounding box center [508, 293] width 89 height 20
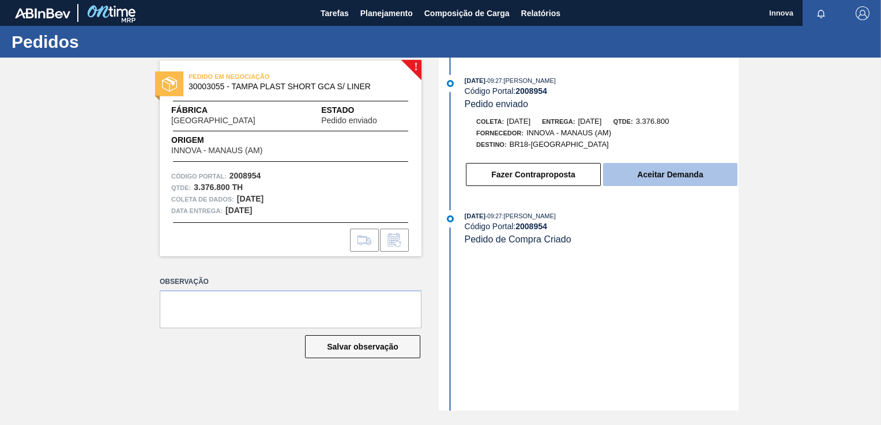
click at [659, 176] on button "Aceitar Demanda" at bounding box center [670, 174] width 134 height 23
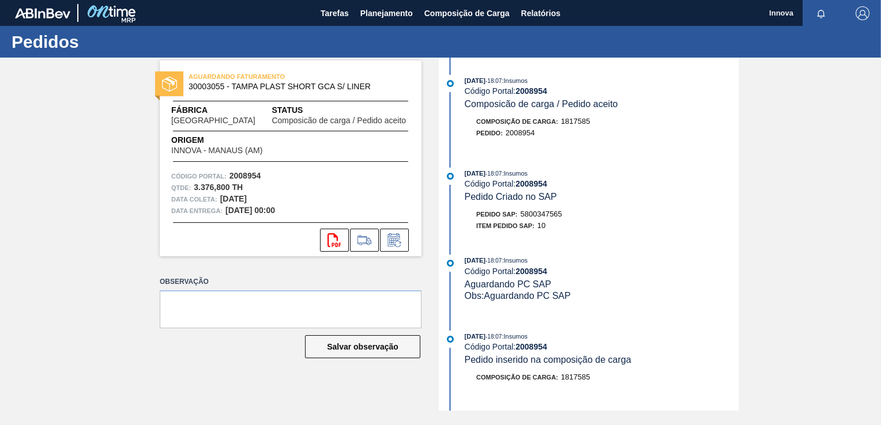
click at [541, 213] on span "5800347565" at bounding box center [542, 214] width 42 height 9
copy span "5800347565"
click at [540, 186] on strong "2008954" at bounding box center [531, 183] width 32 height 9
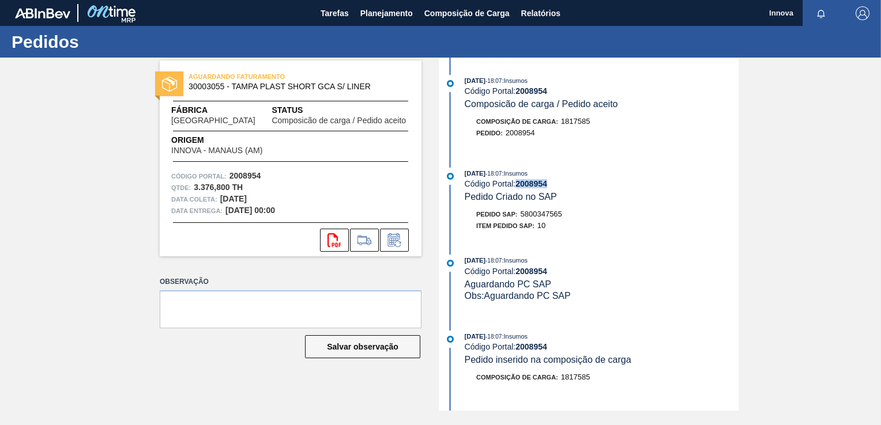
copy strong "2008954"
click at [384, 14] on span "Planejamento" at bounding box center [386, 13] width 52 height 14
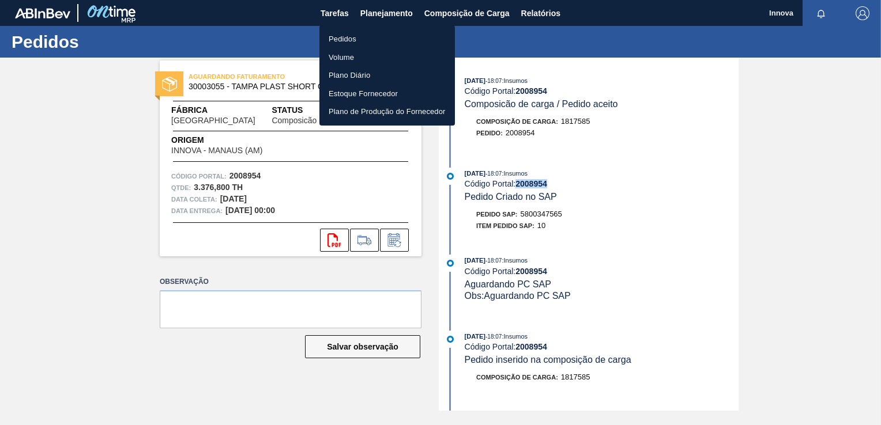
click at [350, 45] on li "Pedidos" at bounding box center [386, 39] width 135 height 18
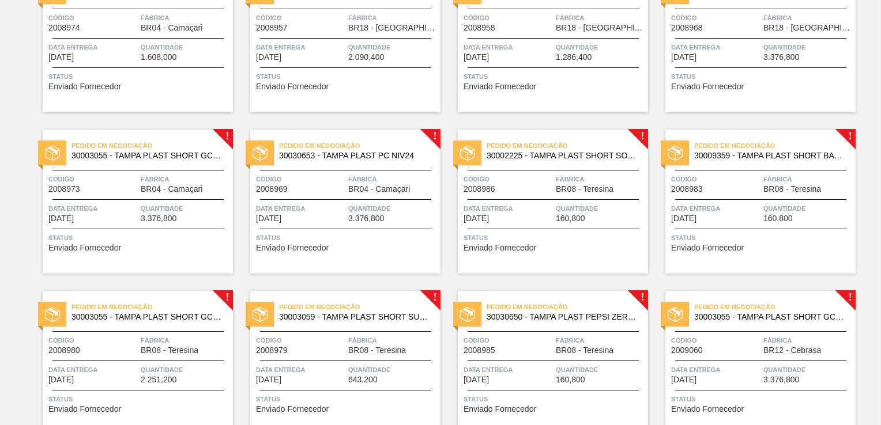
scroll to position [636, 0]
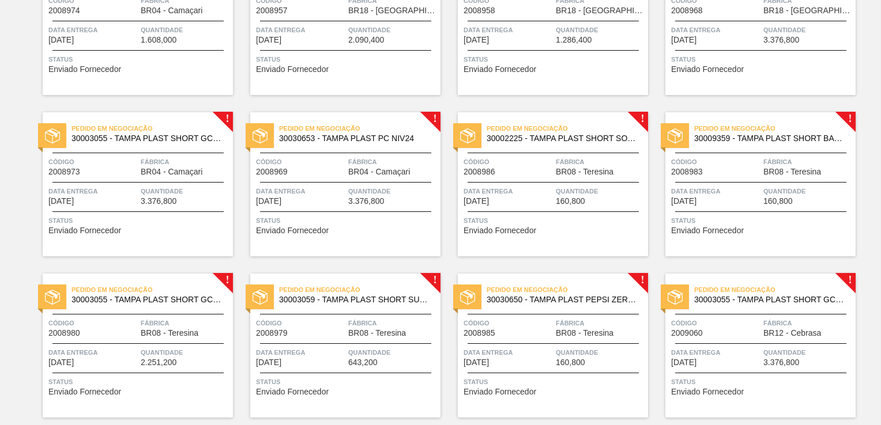
click at [530, 171] on div "Código 2008986" at bounding box center [508, 166] width 89 height 20
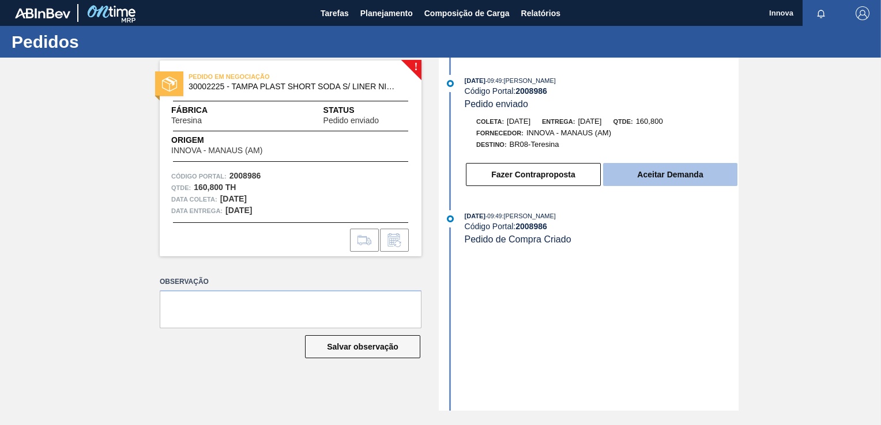
click at [636, 179] on button "Aceitar Demanda" at bounding box center [670, 174] width 134 height 23
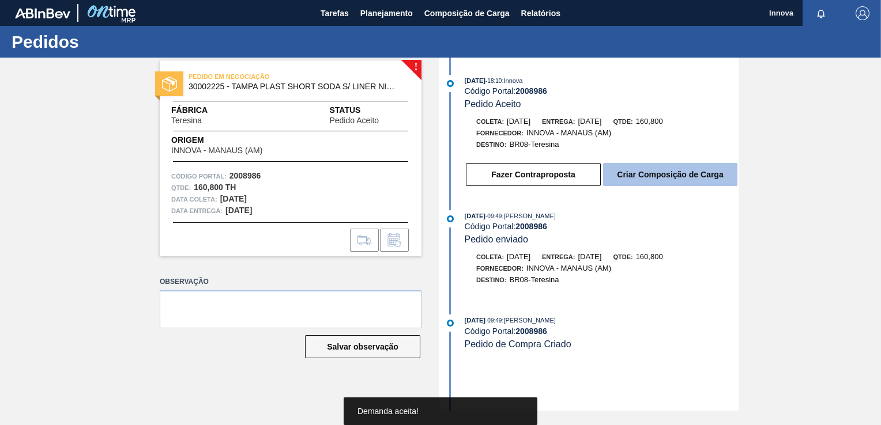
click at [668, 176] on button "Criar Composição de Carga" at bounding box center [670, 174] width 134 height 23
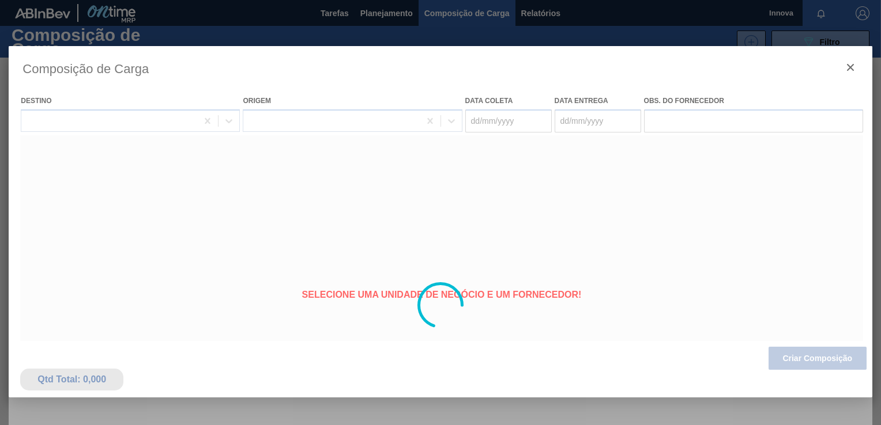
type coleta "[DATE]"
type entrega "[DATE]"
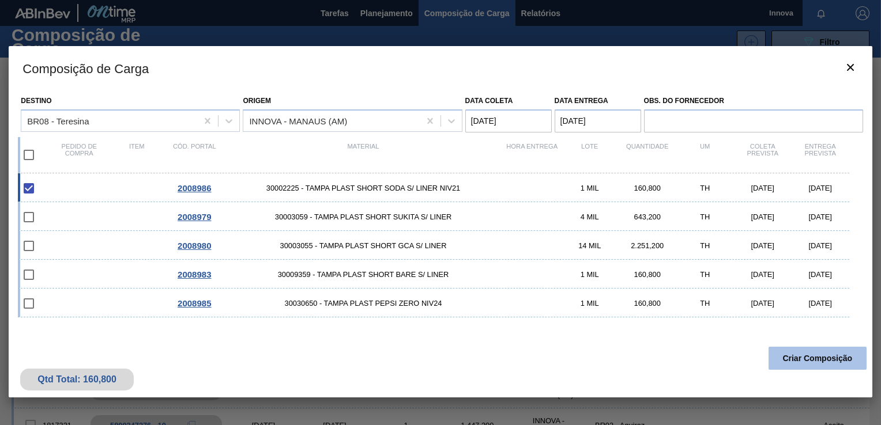
click at [838, 357] on button "Criar Composição" at bounding box center [818, 358] width 98 height 23
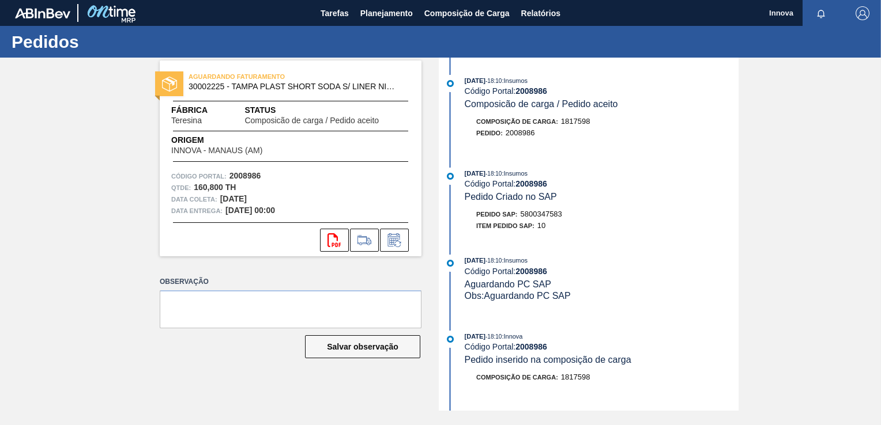
click at [549, 218] on span "5800347583" at bounding box center [542, 214] width 42 height 9
copy span "5800347583"
click at [535, 185] on strong "2008986" at bounding box center [531, 183] width 32 height 9
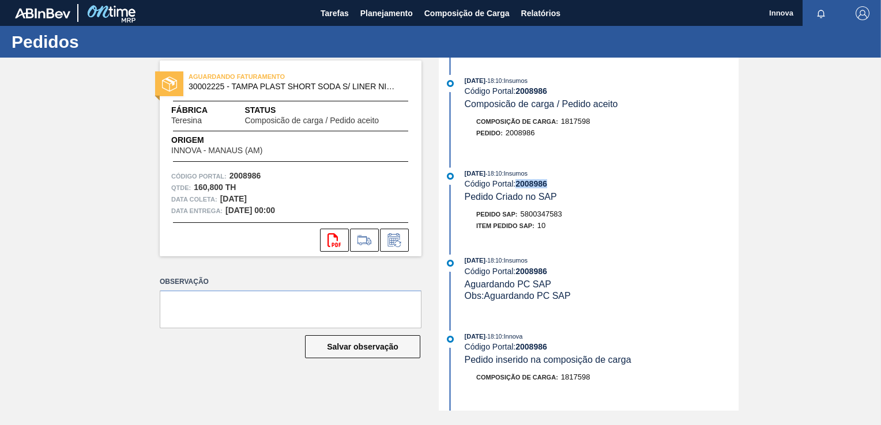
copy strong "2008986"
click at [205, 393] on div "AGUARDANDO FATURAMENTO 30002225 - TAMPA PLAST SHORT SODA S/ LINER NIV21 Fábrica…" at bounding box center [281, 234] width 279 height 353
click at [378, 14] on span "Planejamento" at bounding box center [386, 13] width 52 height 14
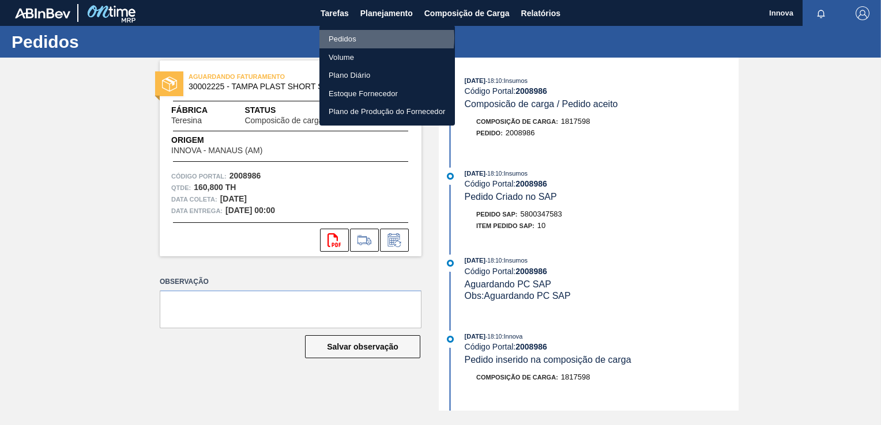
click at [364, 38] on li "Pedidos" at bounding box center [386, 39] width 135 height 18
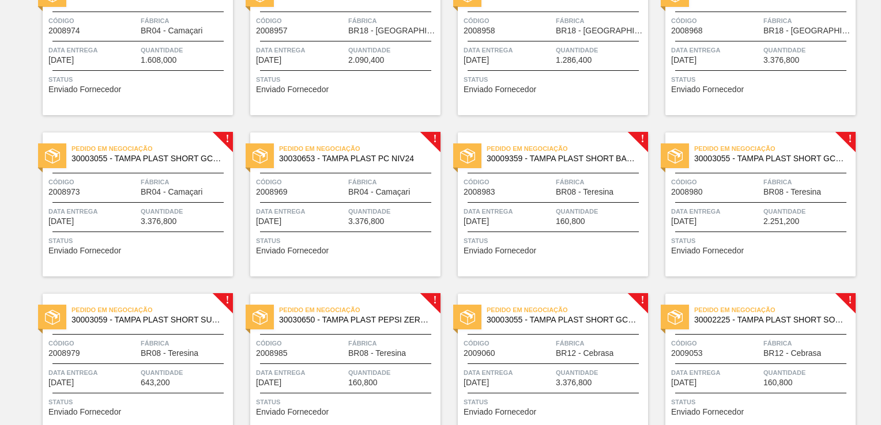
scroll to position [634, 0]
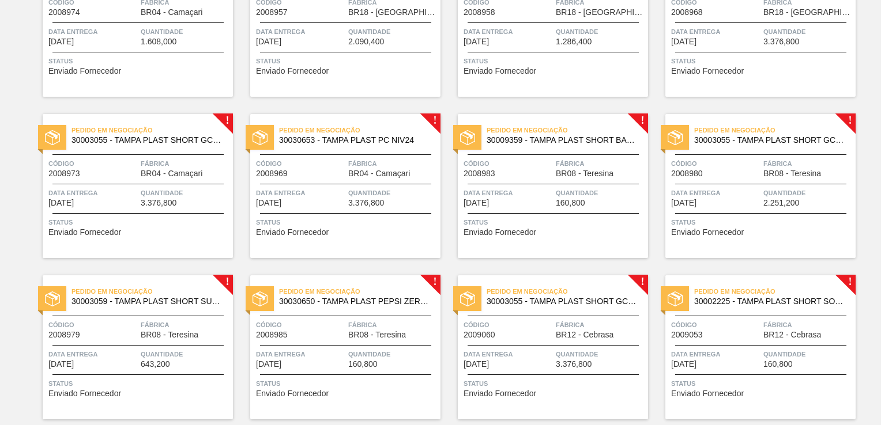
click at [541, 182] on div "Pedido em Negociação 30009359 - TAMPA PLAST SHORT BARE S/ LINER Código 2008983 …" at bounding box center [553, 186] width 190 height 144
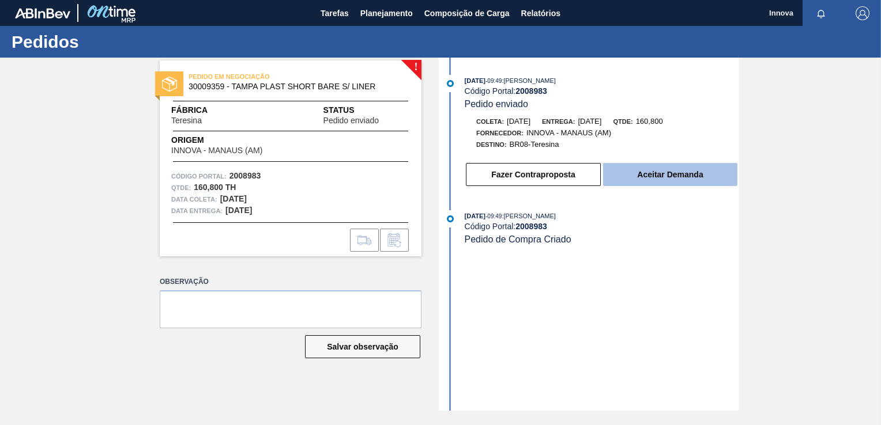
click at [651, 186] on button "Aceitar Demanda" at bounding box center [670, 174] width 134 height 23
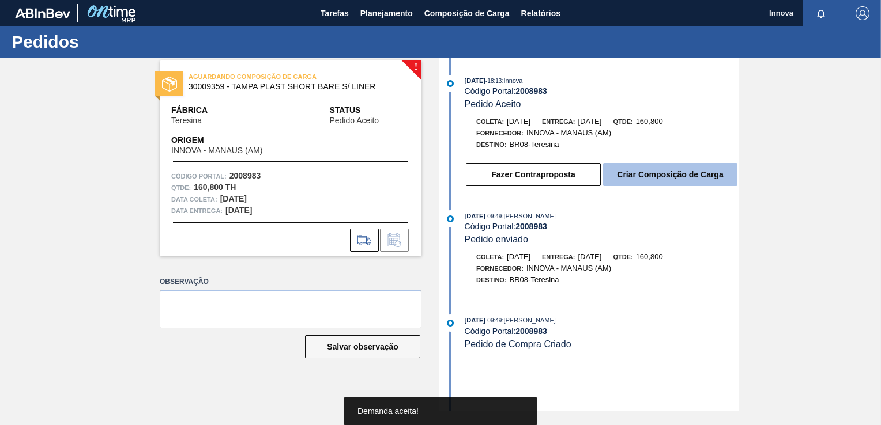
click at [651, 179] on button "Criar Composição de Carga" at bounding box center [670, 174] width 134 height 23
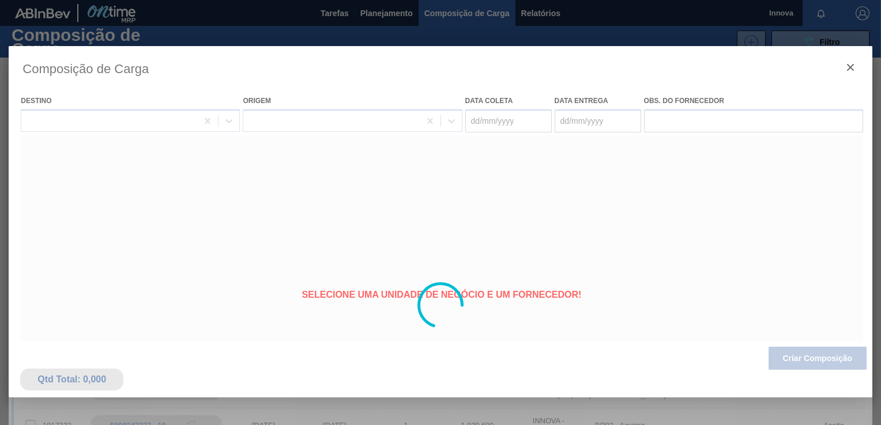
type coleta "[DATE]"
type entrega "[DATE]"
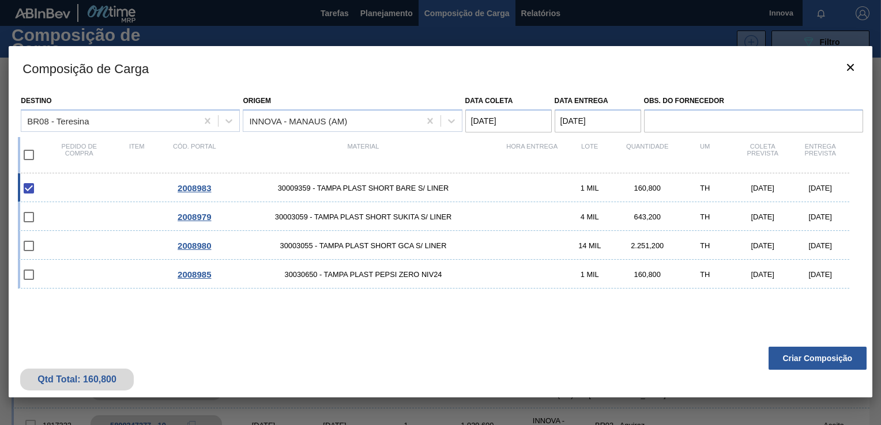
click at [813, 357] on button "Criar Composição" at bounding box center [818, 358] width 98 height 23
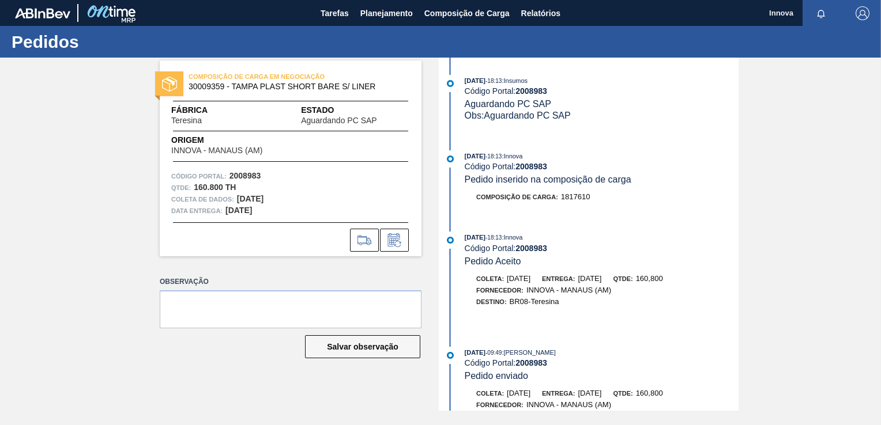
click at [542, 165] on strong "2008983" at bounding box center [531, 166] width 32 height 9
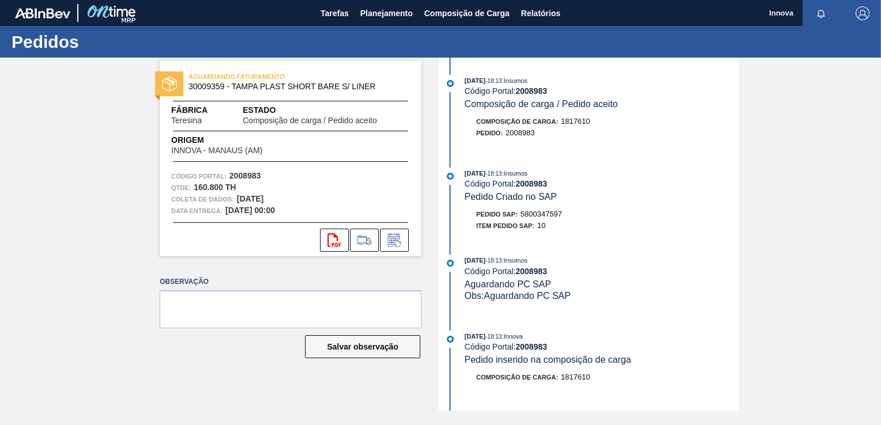
click at [535, 217] on span "5800347597" at bounding box center [542, 214] width 42 height 9
copy span "5800347597"
click at [542, 186] on strong "2008983" at bounding box center [531, 183] width 32 height 9
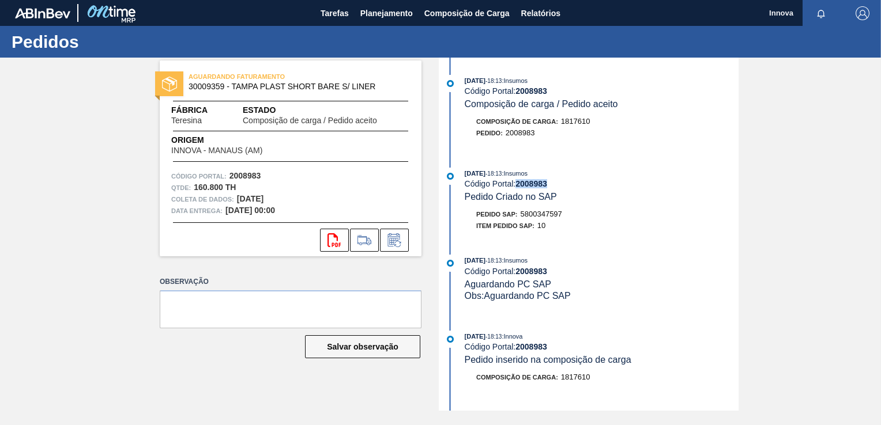
copy strong "2008983"
click at [668, 250] on div "14/08/2025 - 18:13 : Insumos Código Portal: 2008983 Composição de carga / Pedid…" at bounding box center [590, 234] width 297 height 353
click at [393, 10] on span "Planejamento" at bounding box center [386, 13] width 52 height 14
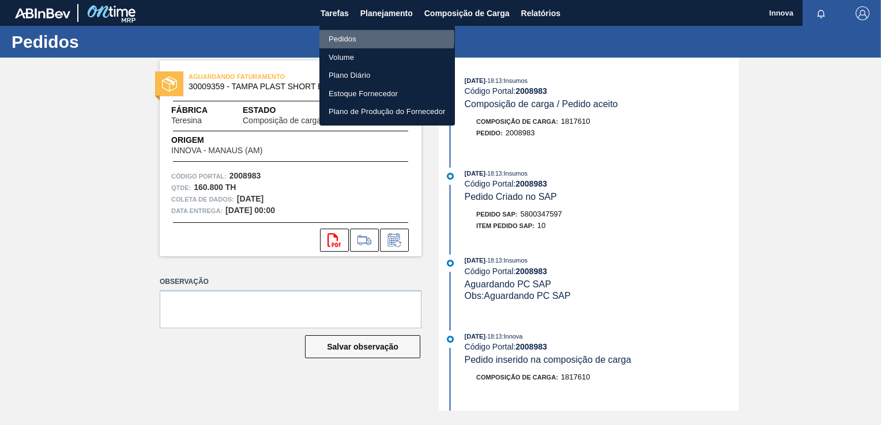
click at [350, 38] on li "Pedidos" at bounding box center [386, 39] width 135 height 18
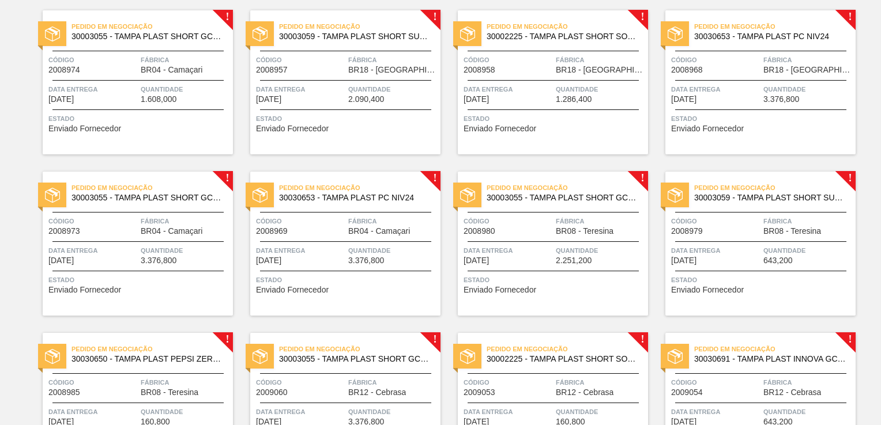
scroll to position [634, 0]
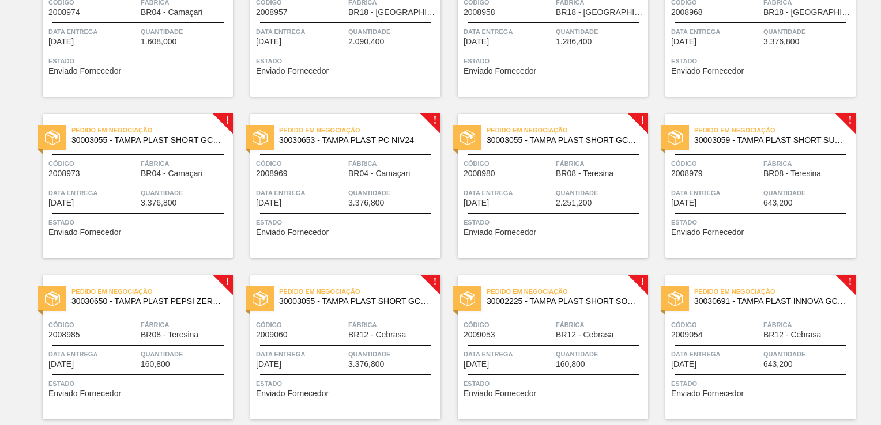
click at [108, 331] on div "Código 2008985" at bounding box center [92, 329] width 89 height 20
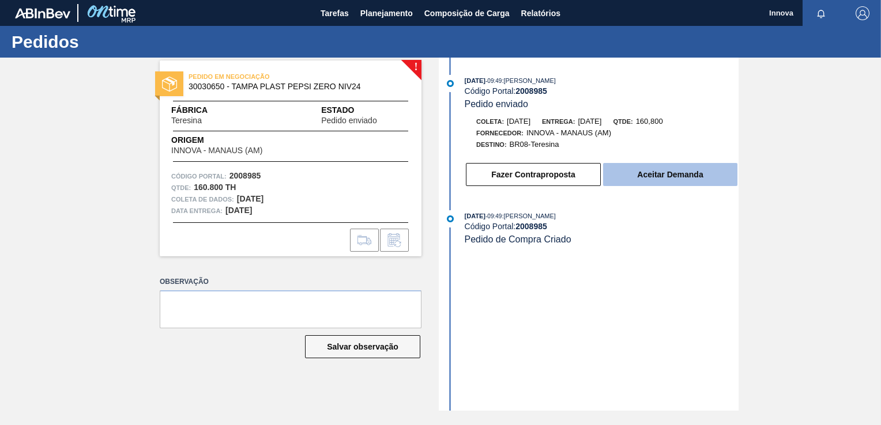
click at [680, 177] on button "Aceitar Demanda" at bounding box center [670, 174] width 134 height 23
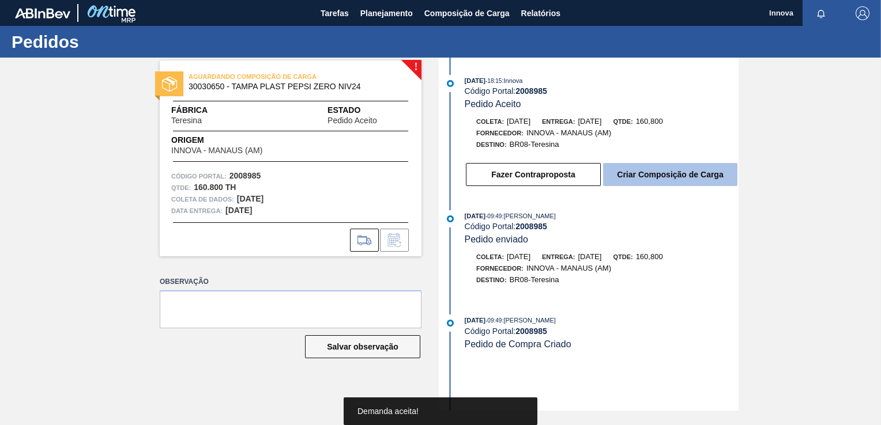
click at [702, 176] on button "Criar Composição de Carga" at bounding box center [670, 174] width 134 height 23
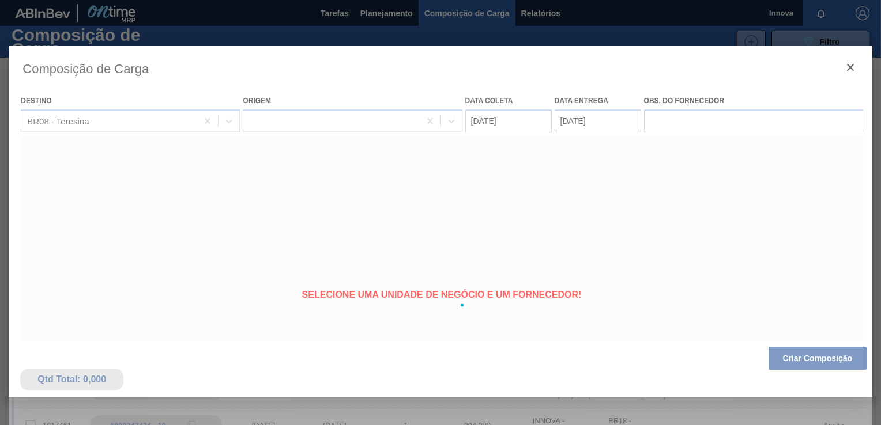
type coleta "[DATE]"
type entrega "[DATE]"
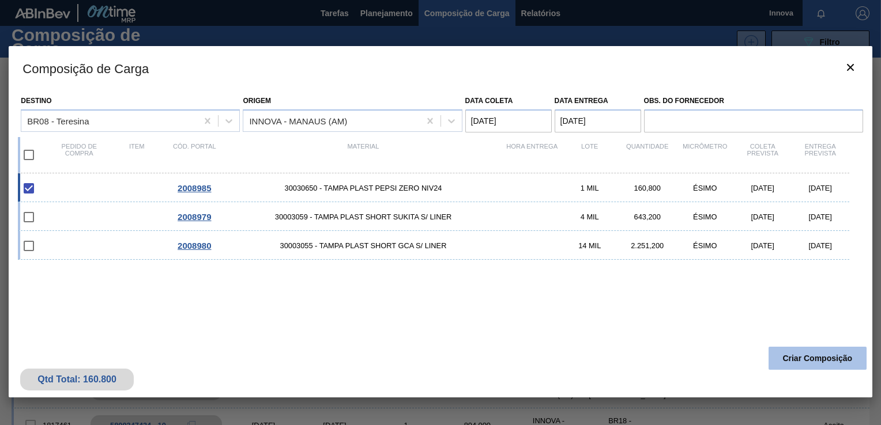
click at [818, 359] on button "Criar Composição" at bounding box center [818, 358] width 98 height 23
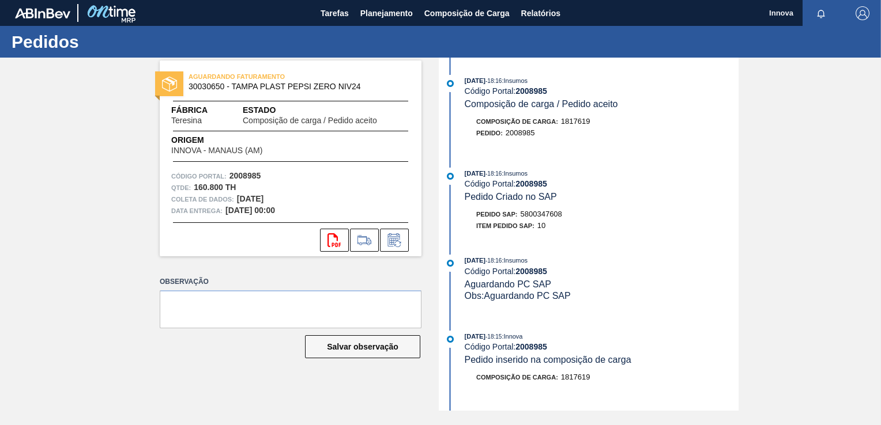
click at [530, 215] on span "5800347608" at bounding box center [542, 214] width 42 height 9
copy span "5800347608"
click at [788, 216] on div "AGUARDANDO FATURAMENTO 30030650 - TAMPA PLAST PEPSI ZERO NIV24 Fábrica Teresina…" at bounding box center [440, 234] width 881 height 353
click at [528, 186] on strong "2008985" at bounding box center [531, 183] width 32 height 9
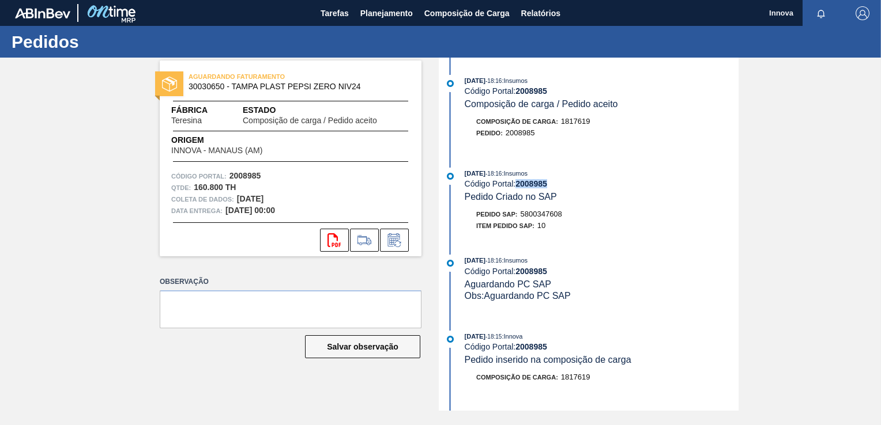
click at [528, 186] on strong "2008985" at bounding box center [531, 183] width 32 height 9
copy strong "2008985"
click at [389, 11] on span "Planejamento" at bounding box center [386, 13] width 52 height 14
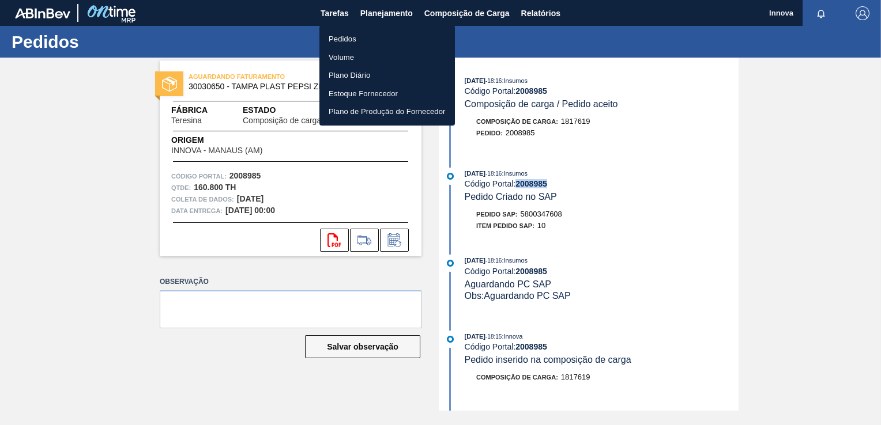
click at [352, 37] on li "Pedidos" at bounding box center [386, 39] width 135 height 18
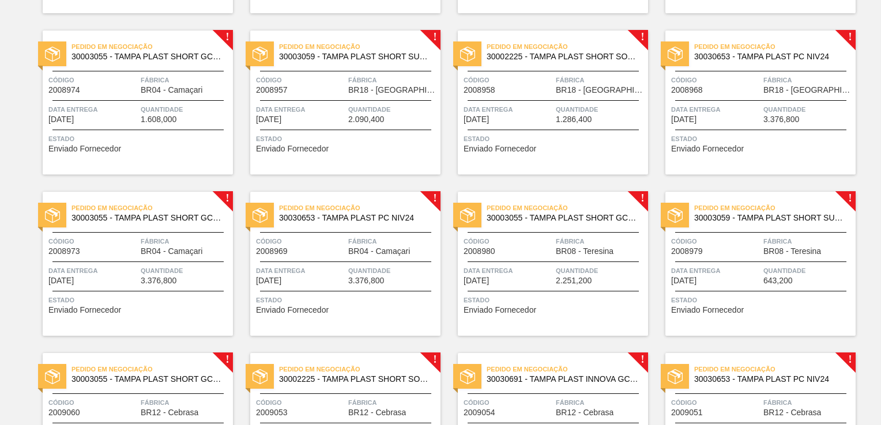
scroll to position [577, 0]
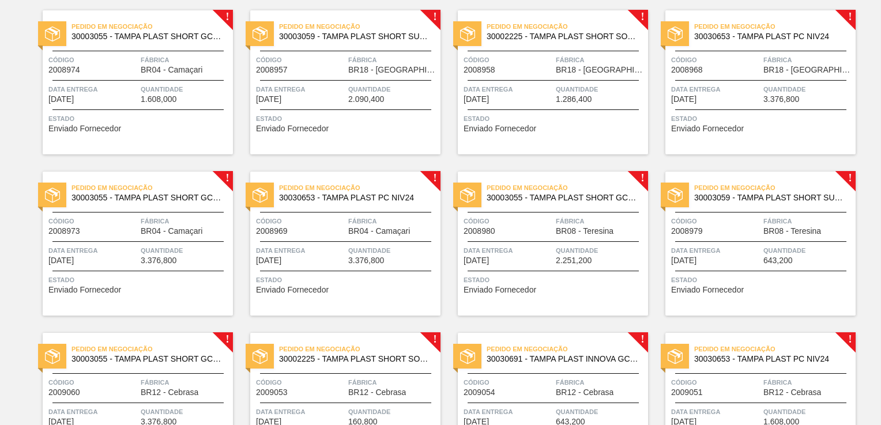
click at [736, 247] on span "Data entrega" at bounding box center [715, 251] width 89 height 12
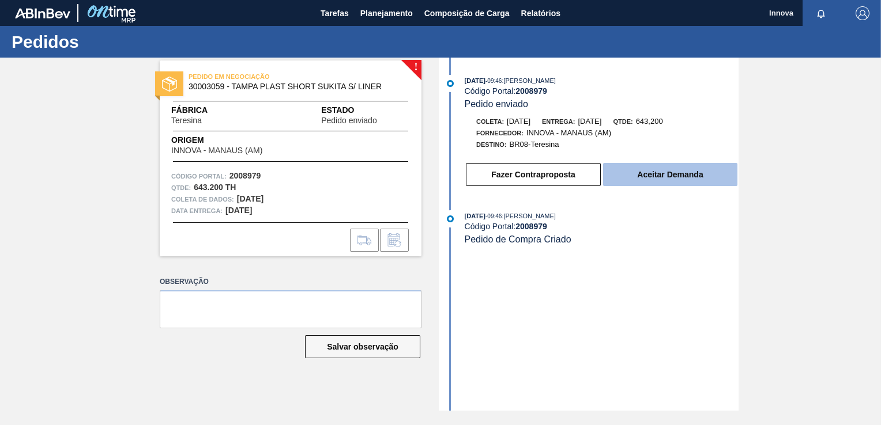
click at [673, 168] on button "Aceitar Demanda" at bounding box center [670, 174] width 134 height 23
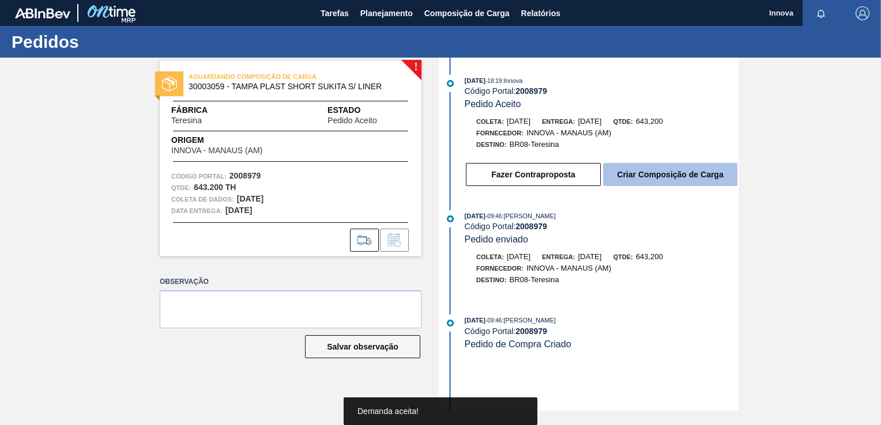
click at [696, 181] on button "Criar Composição de Carga" at bounding box center [670, 174] width 134 height 23
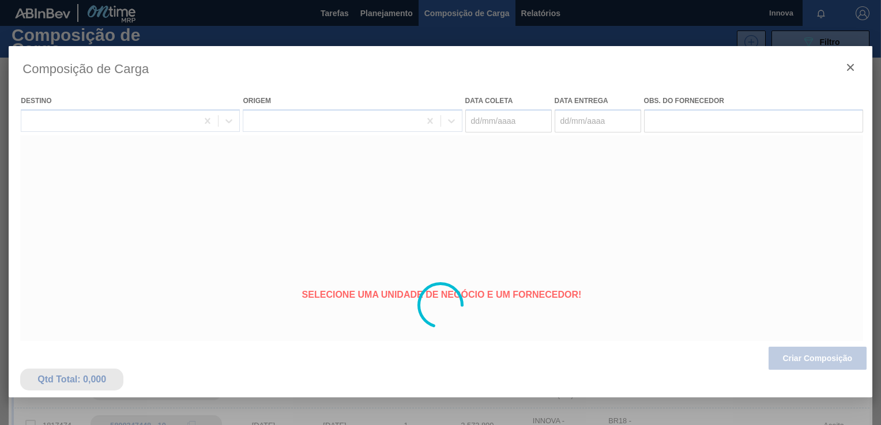
type coleta "[DATE]"
type entrega "[DATE]"
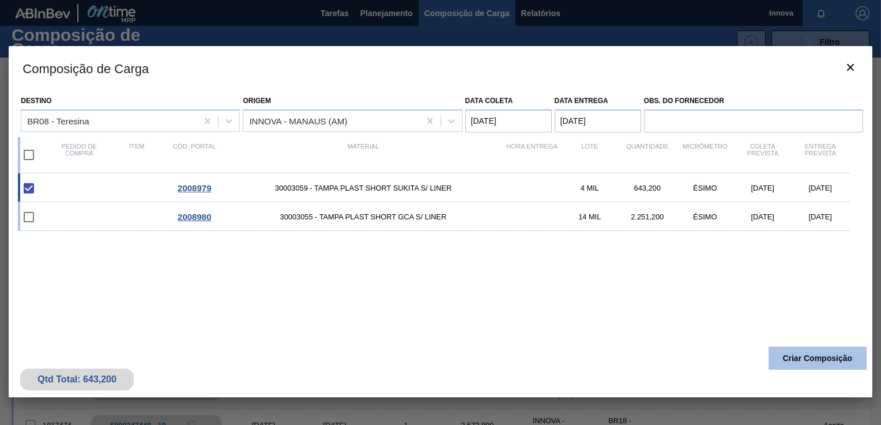
click at [819, 356] on button "Criar Composição" at bounding box center [818, 358] width 98 height 23
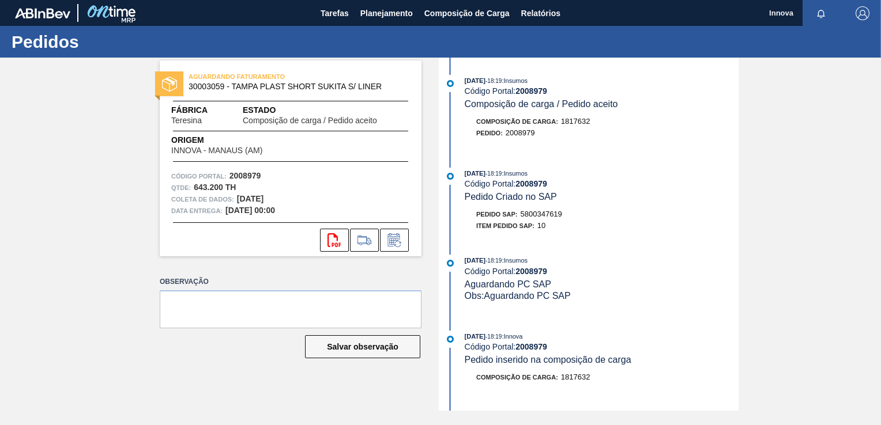
click at [549, 219] on span "5800347619" at bounding box center [542, 214] width 42 height 9
copy span "5800347619"
click at [534, 182] on strong "2008979" at bounding box center [531, 183] width 32 height 9
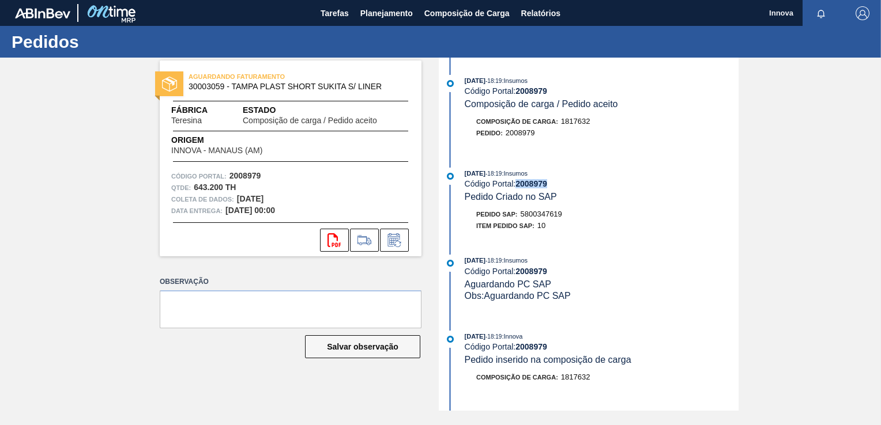
copy strong "2008979"
click at [370, 13] on span "Planejamento" at bounding box center [386, 13] width 52 height 14
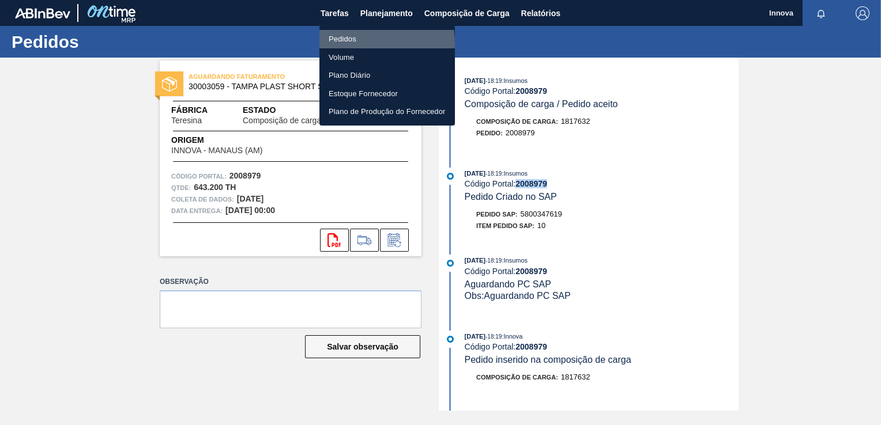
click at [340, 44] on li "Pedidos" at bounding box center [386, 39] width 135 height 18
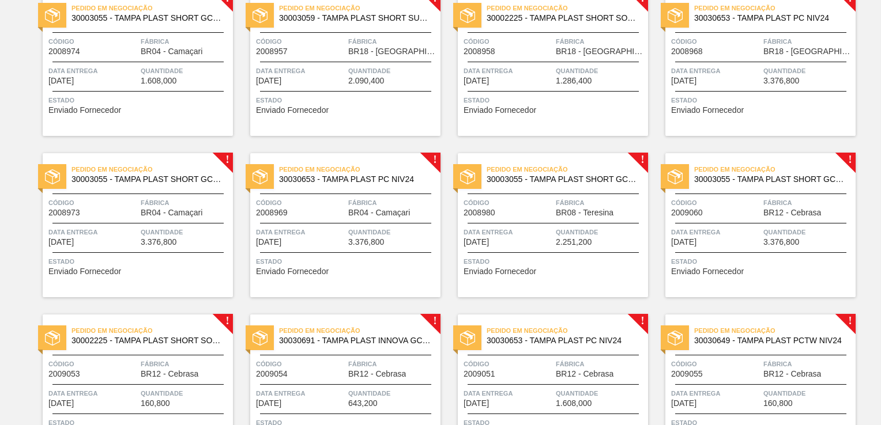
scroll to position [595, 0]
click at [526, 205] on span "Código" at bounding box center [508, 203] width 89 height 12
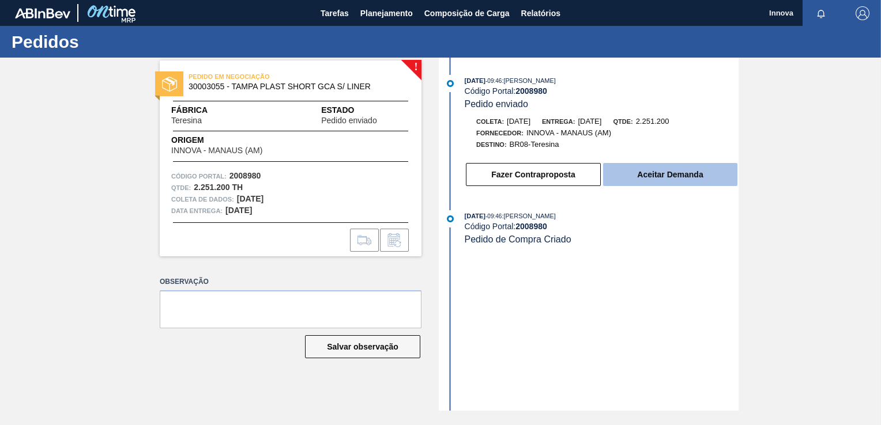
click at [669, 174] on button "Aceitar Demanda" at bounding box center [670, 174] width 134 height 23
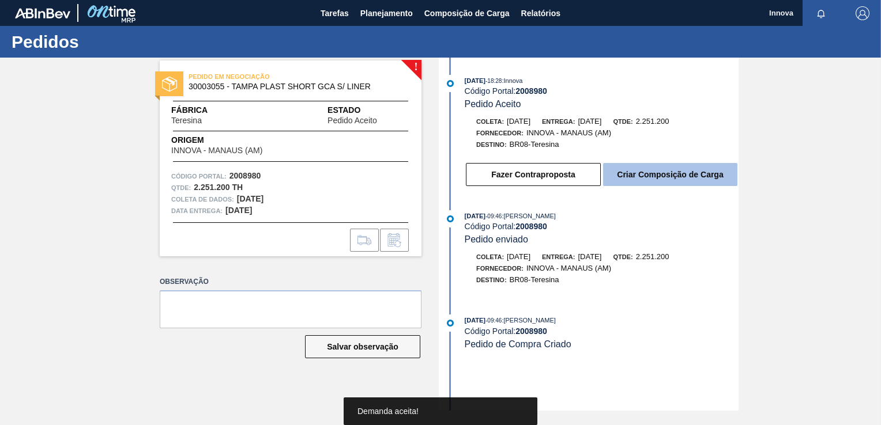
click at [660, 179] on button "Criar Composição de Carga" at bounding box center [670, 174] width 134 height 23
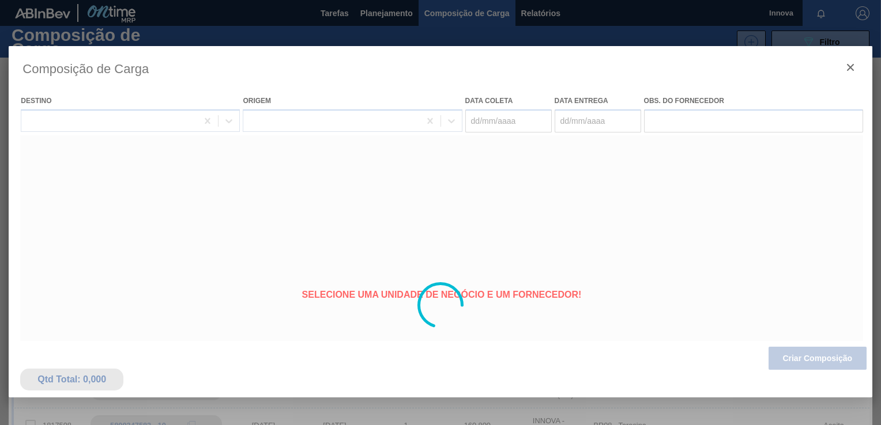
type coleta "[DATE]"
type entrega "[DATE]"
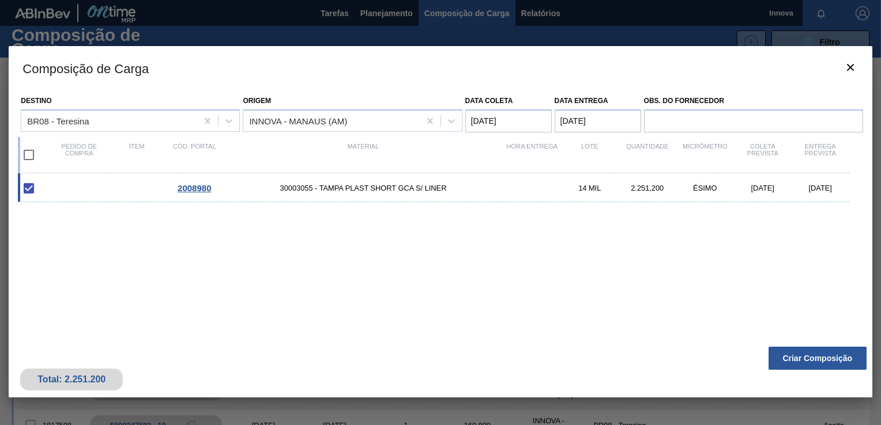
click at [818, 360] on button "Criar Composição" at bounding box center [818, 358] width 98 height 23
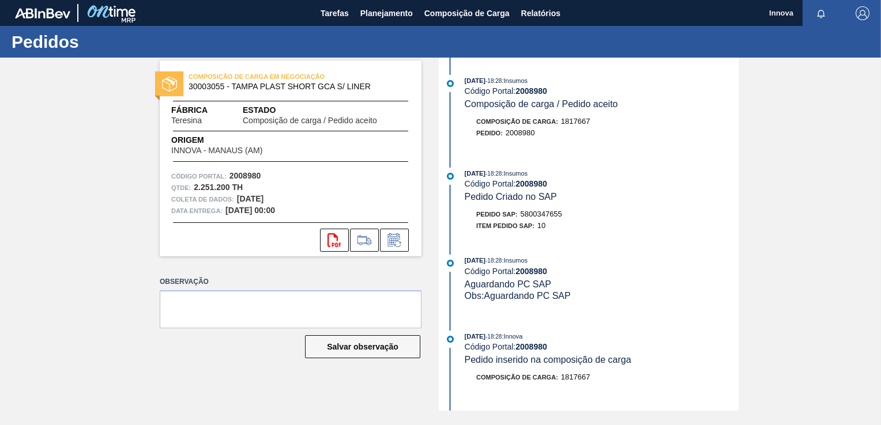
click at [543, 218] on span "5800347655" at bounding box center [542, 214] width 42 height 9
copy span "5800347655"
click at [540, 183] on strong "2008980" at bounding box center [531, 183] width 32 height 9
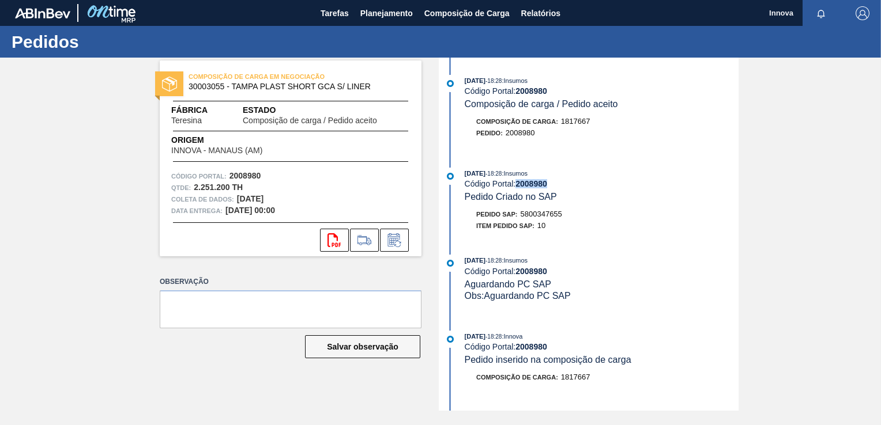
copy strong "2008980"
click at [390, 14] on span "Planejamento" at bounding box center [386, 13] width 52 height 14
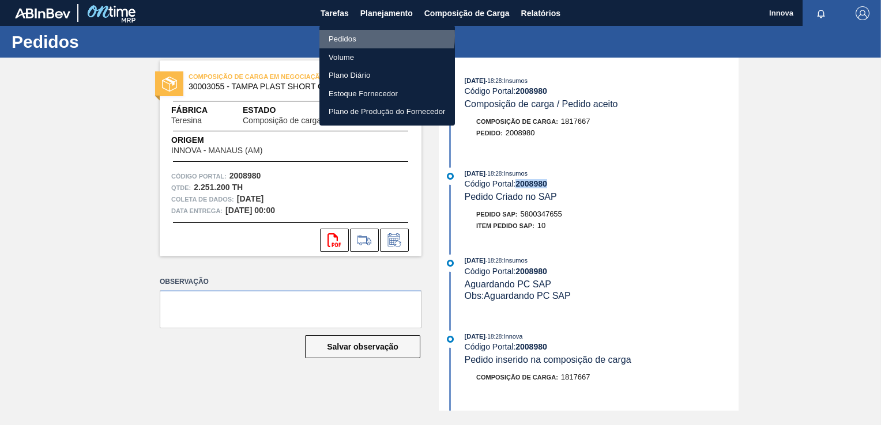
click at [355, 36] on li "Pedidos" at bounding box center [386, 39] width 135 height 18
